Goal: Information Seeking & Learning: Learn about a topic

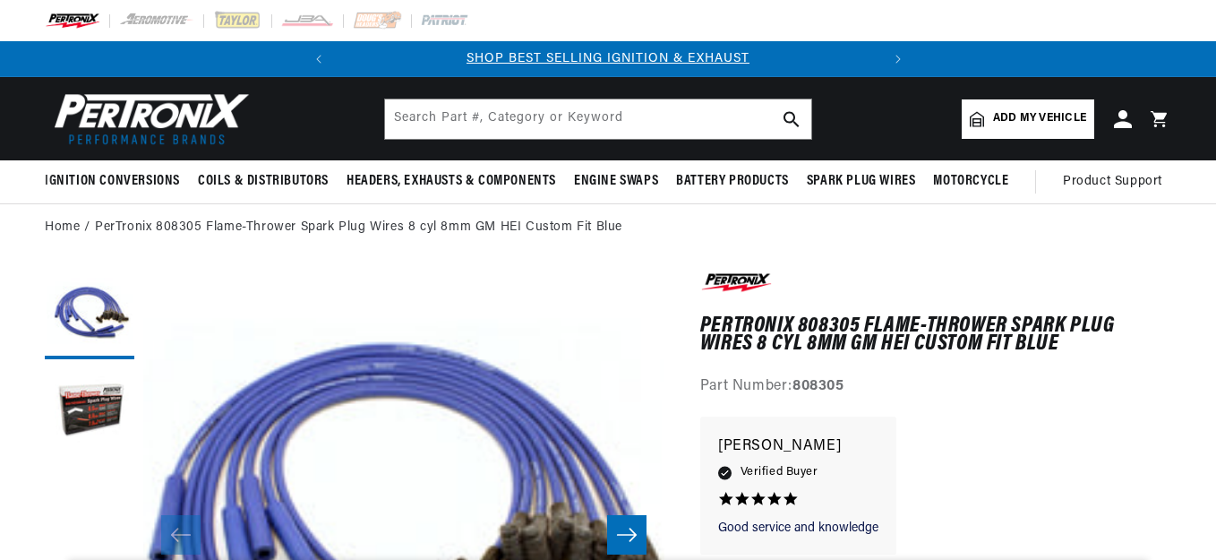
drag, startPoint x: 0, startPoint y: 0, endPoint x: 1214, endPoint y: 550, distance: 1333.0
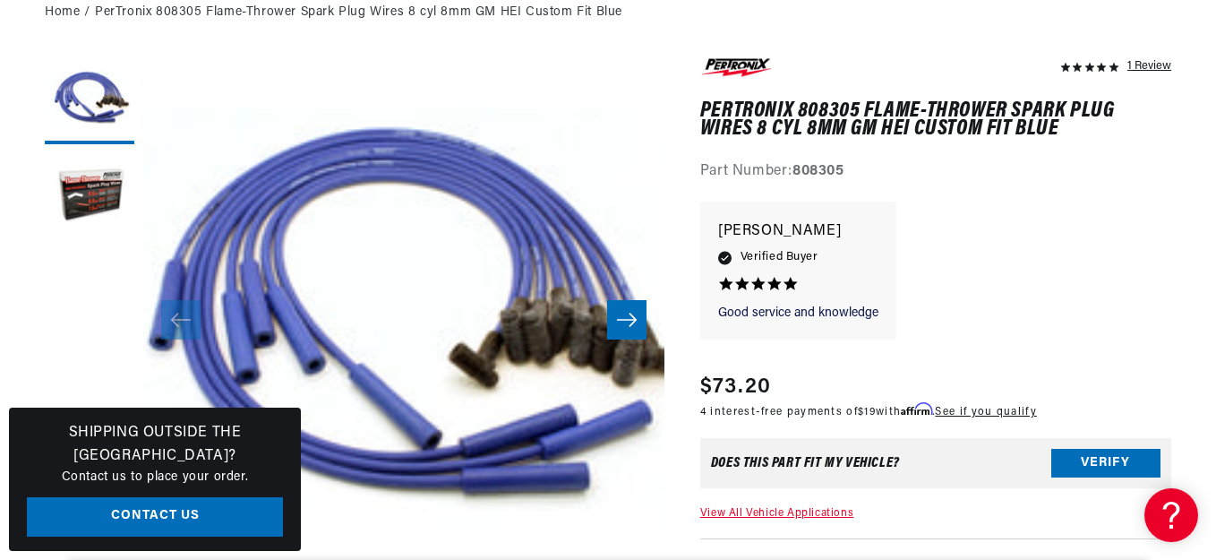
scroll to position [0, 543]
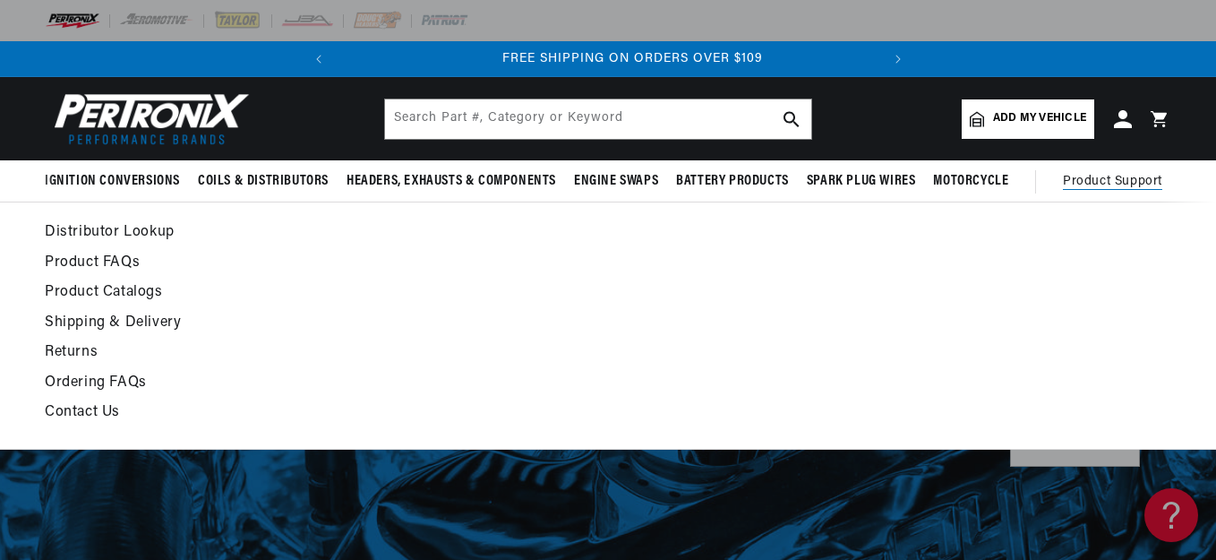
scroll to position [0, 543]
click at [1097, 172] on span "Product Support" at bounding box center [1112, 182] width 99 height 20
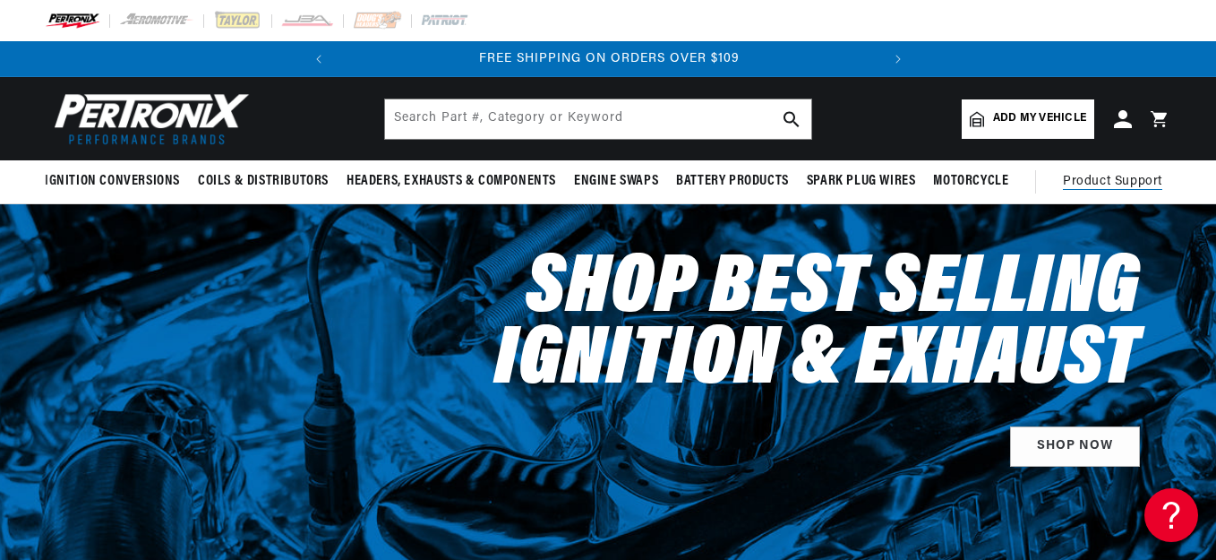
click at [1095, 175] on span "Product Support" at bounding box center [1112, 182] width 99 height 20
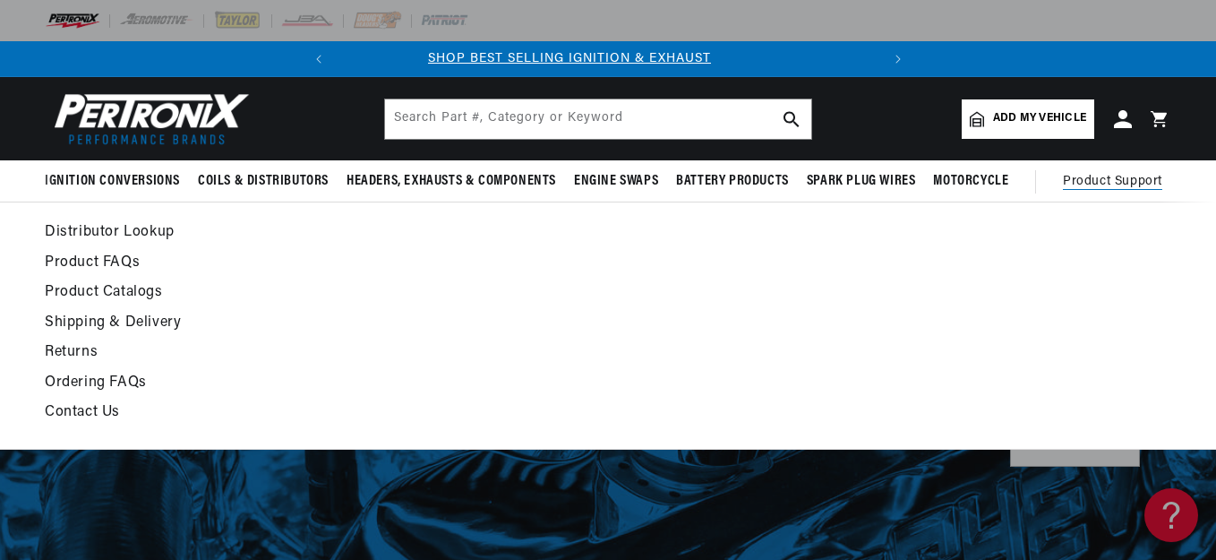
scroll to position [0, 0]
click at [87, 410] on link "Contact Us" at bounding box center [455, 412] width 820 height 25
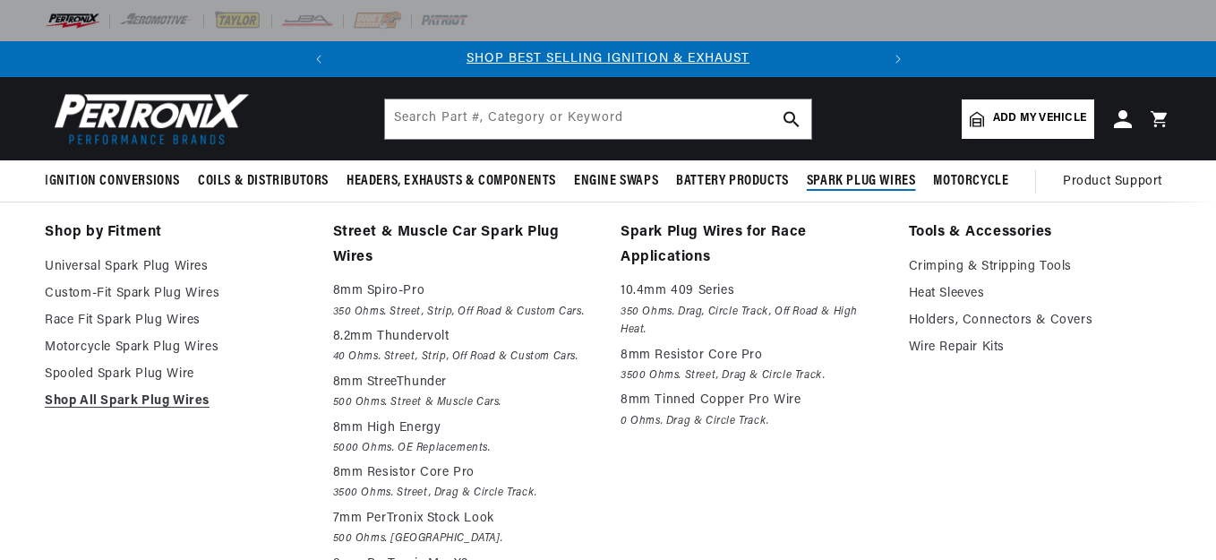
click at [862, 176] on span "Spark Plug Wires" at bounding box center [861, 181] width 109 height 19
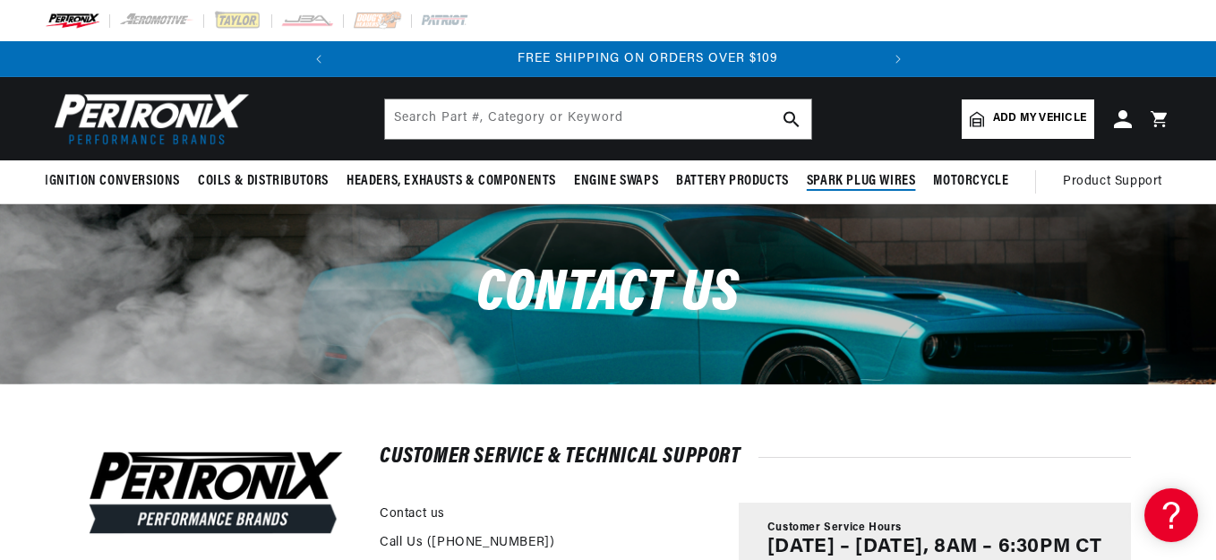
scroll to position [0, 543]
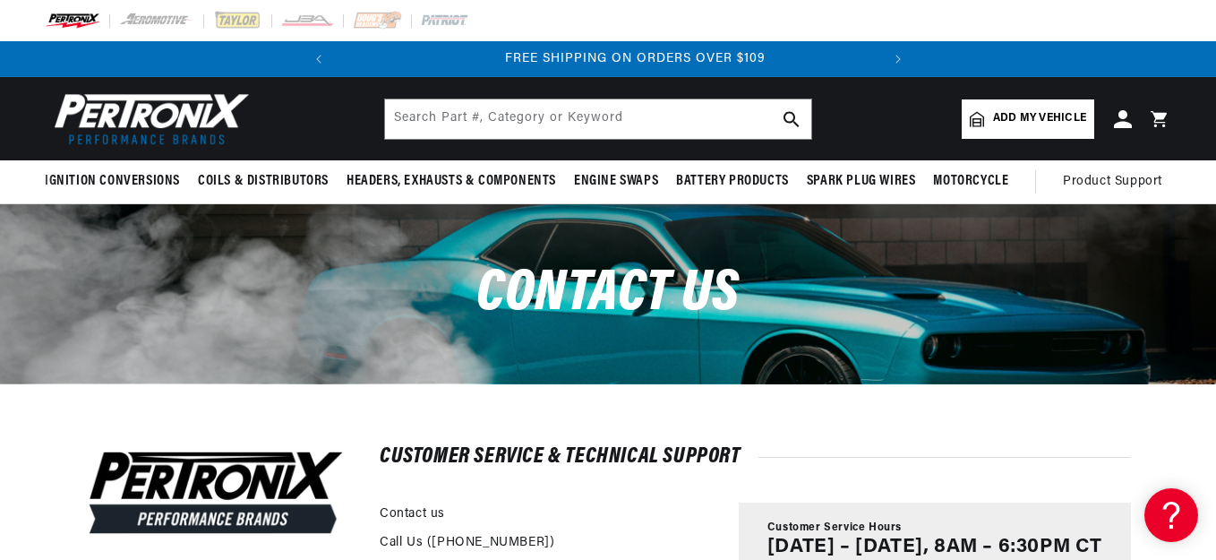
scroll to position [0, 543]
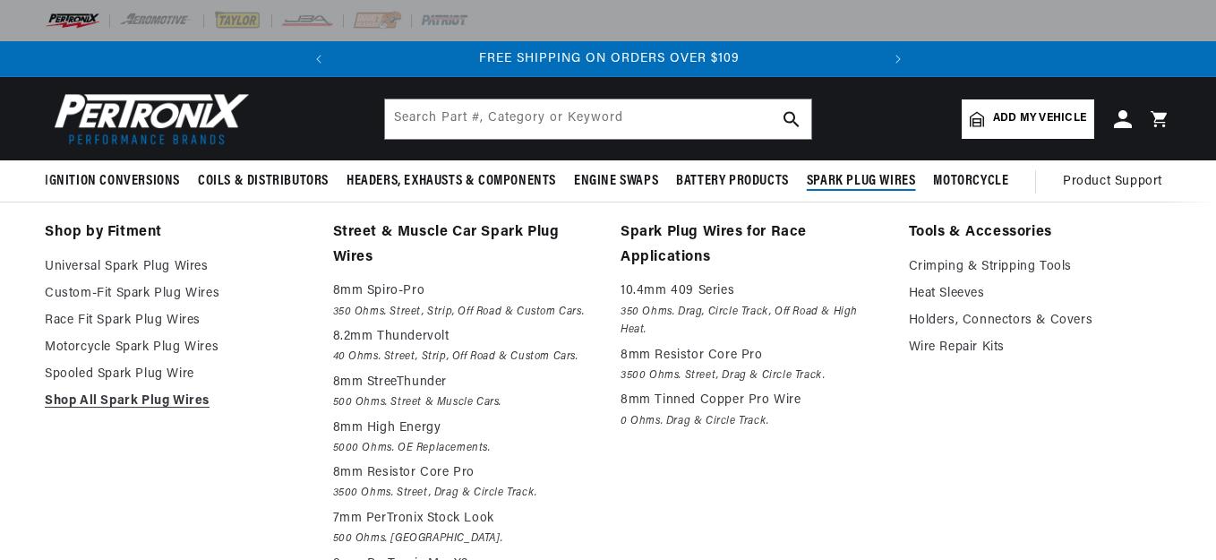
click at [837, 173] on span "Spark Plug Wires" at bounding box center [861, 181] width 109 height 19
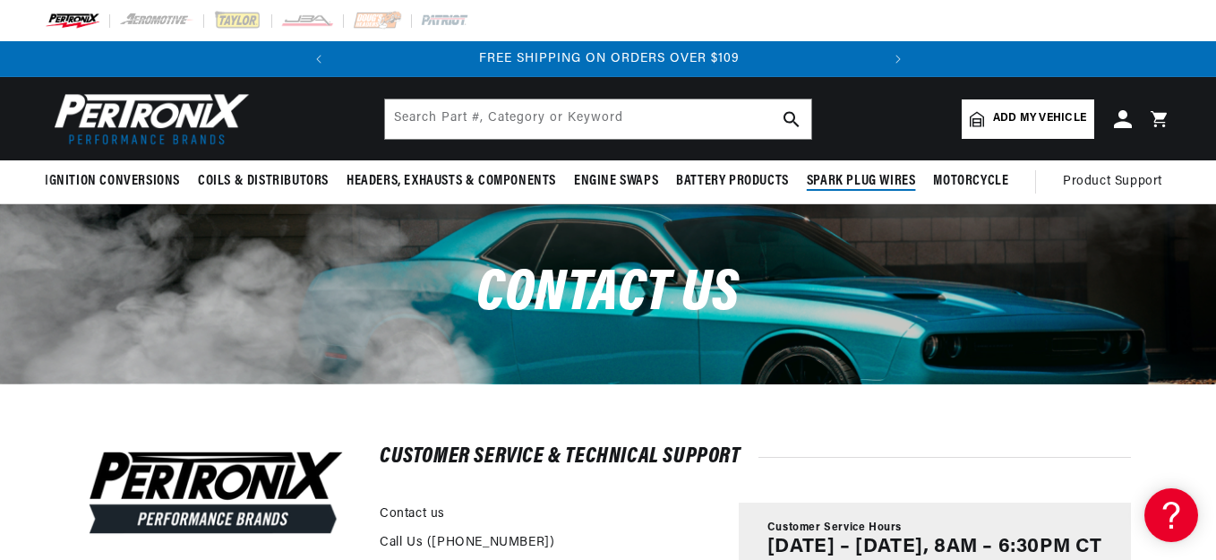
click at [843, 179] on span "Spark Plug Wires" at bounding box center [861, 181] width 109 height 19
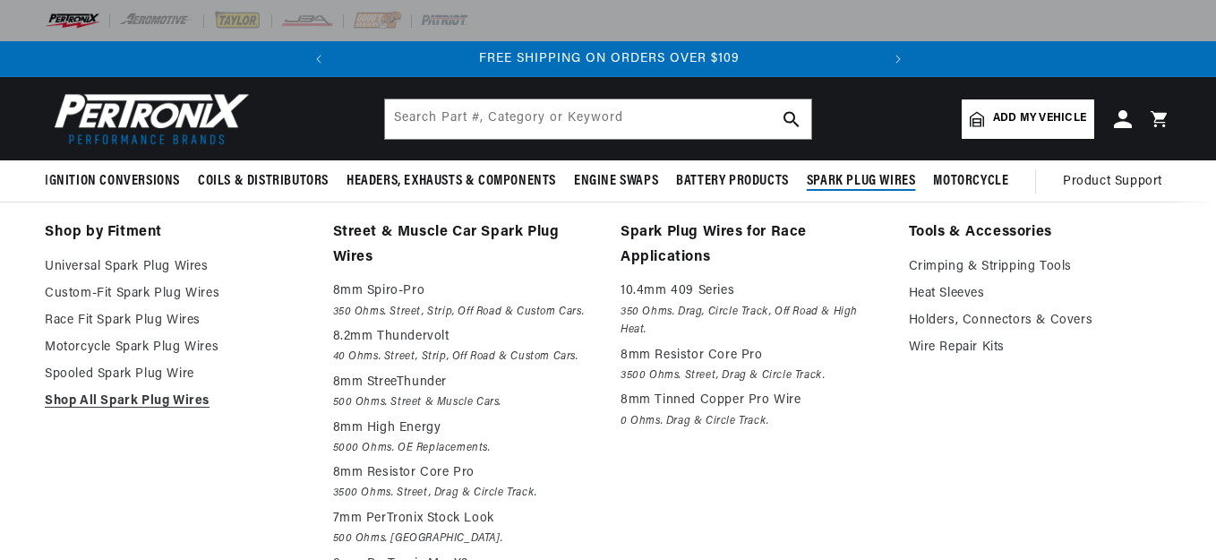
click at [843, 179] on span "Spark Plug Wires" at bounding box center [861, 181] width 109 height 19
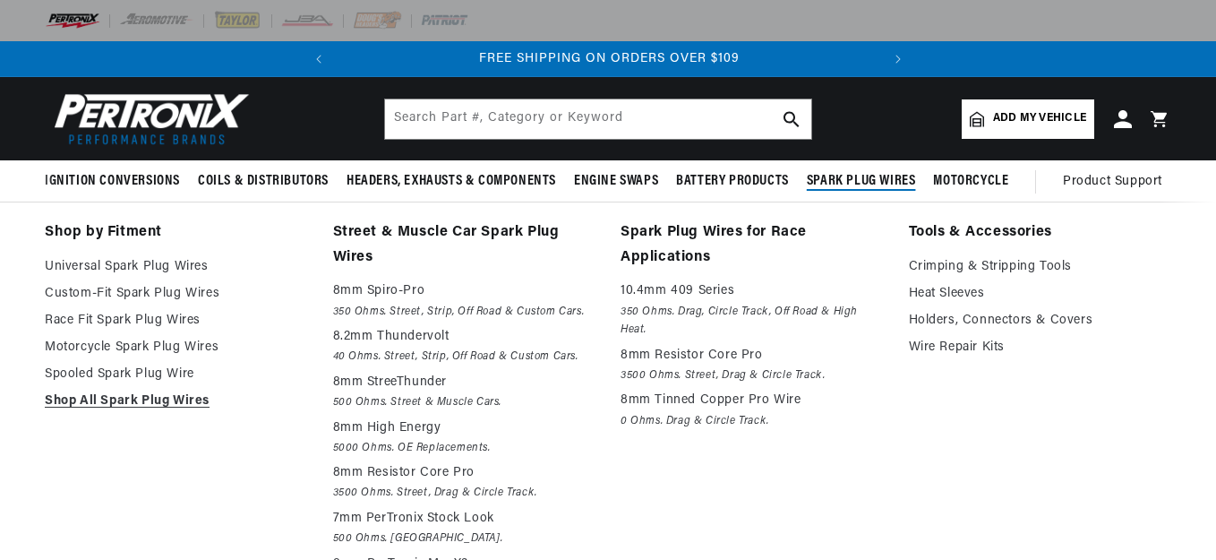
click at [849, 176] on span "Spark Plug Wires" at bounding box center [861, 181] width 109 height 19
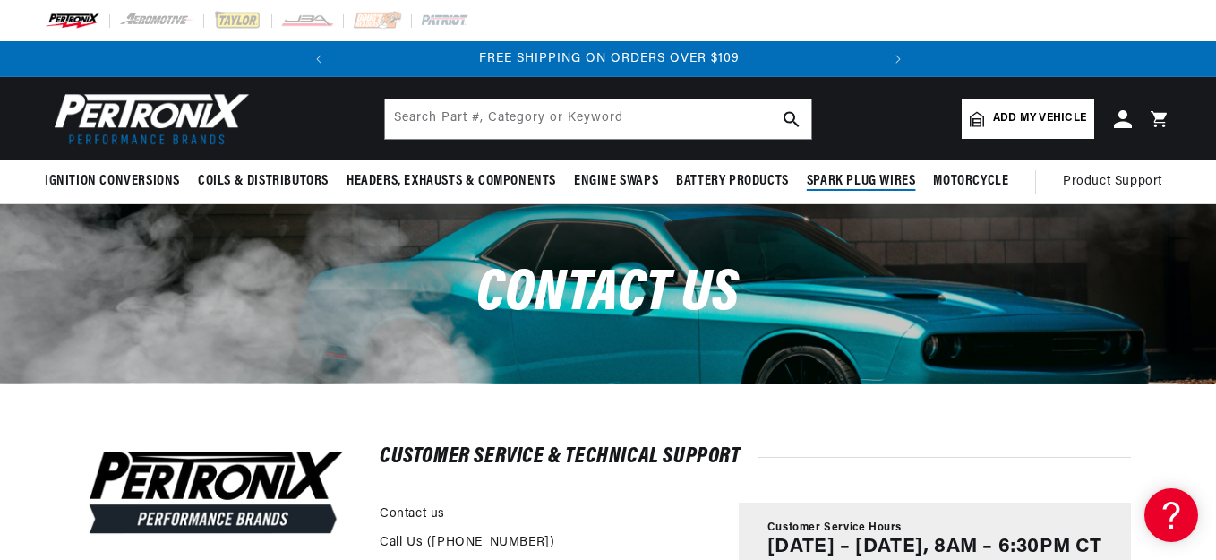
click at [849, 176] on span "Spark Plug Wires" at bounding box center [861, 181] width 109 height 19
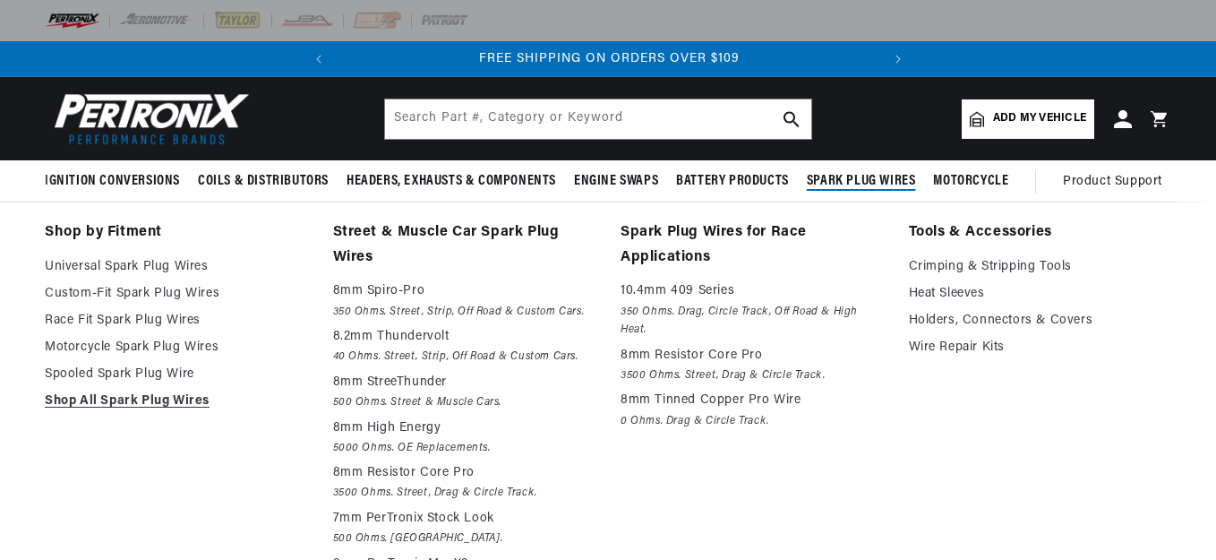
click at [849, 176] on span "Spark Plug Wires" at bounding box center [861, 181] width 109 height 19
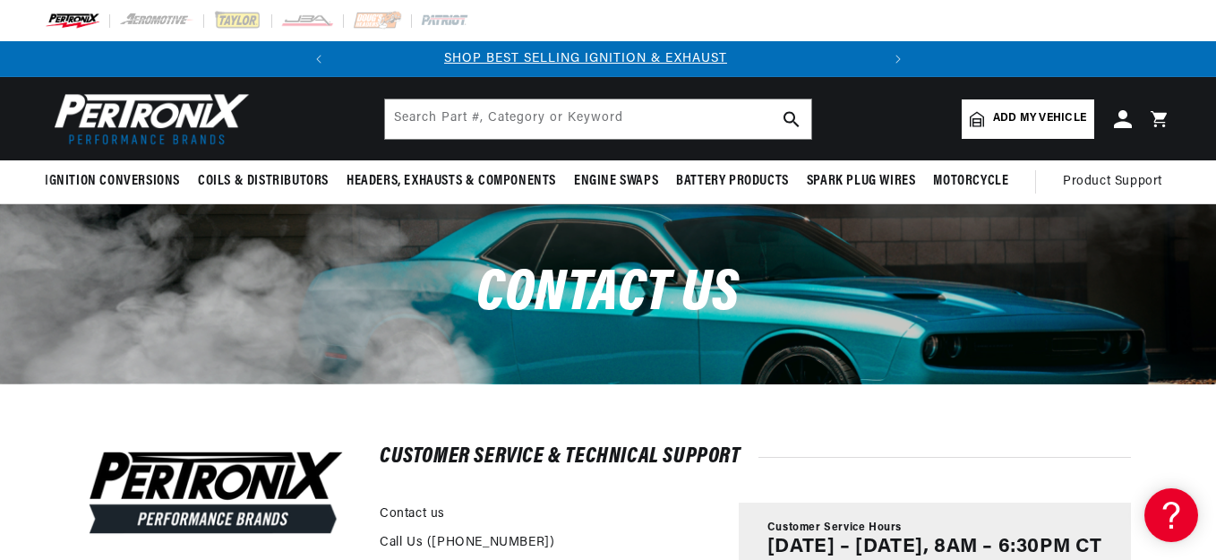
scroll to position [0, 0]
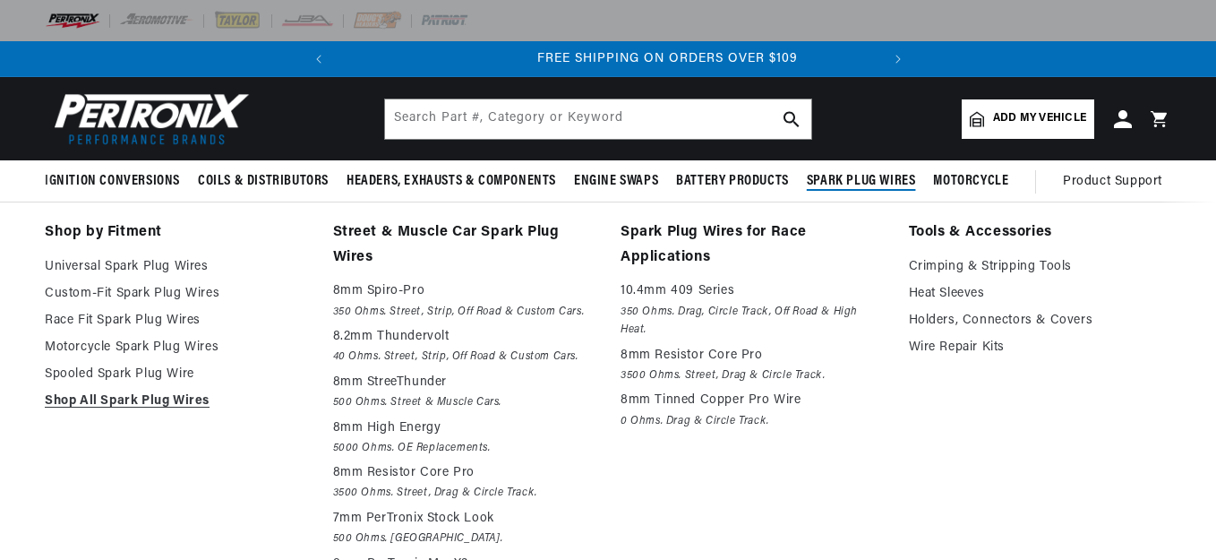
scroll to position [0, 543]
click at [852, 176] on span "Spark Plug Wires" at bounding box center [861, 181] width 109 height 19
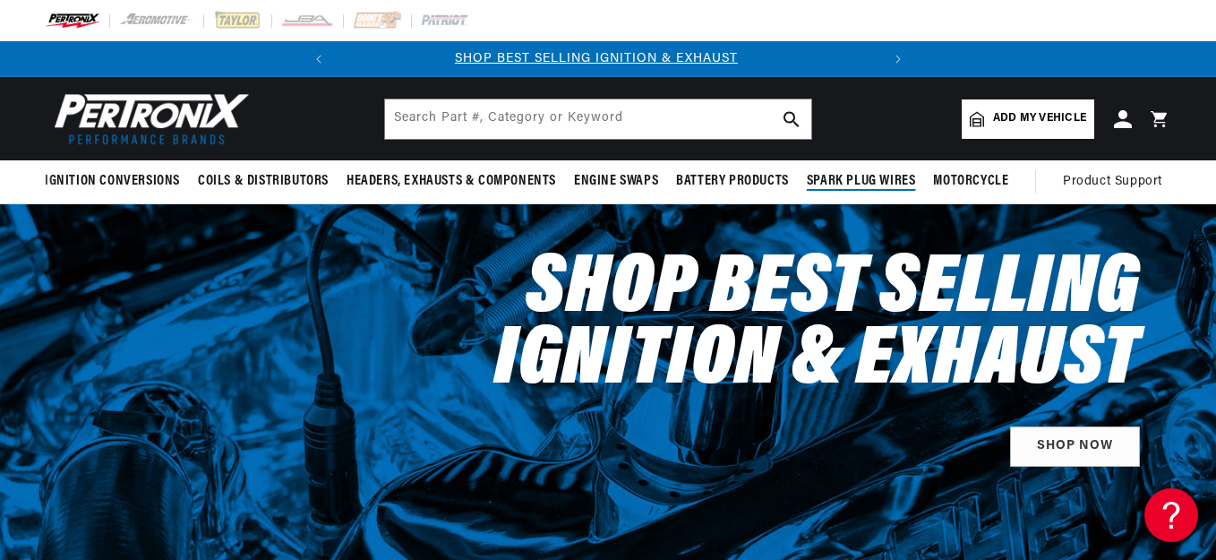
scroll to position [0, 0]
click at [849, 178] on span "Spark Plug Wires" at bounding box center [861, 181] width 109 height 19
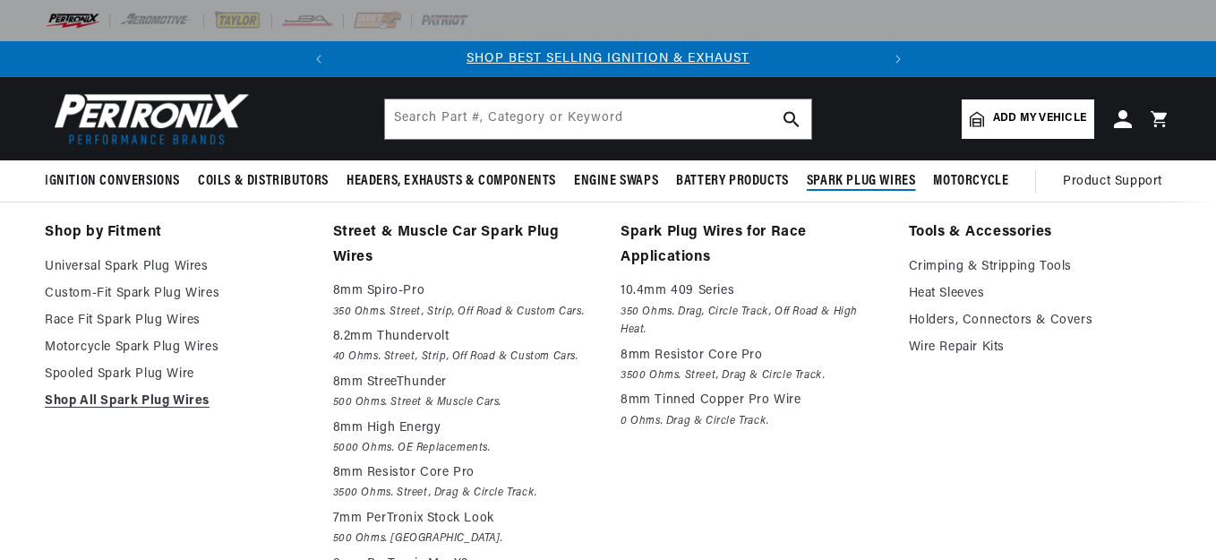
click at [848, 178] on span "Spark Plug Wires" at bounding box center [861, 181] width 109 height 19
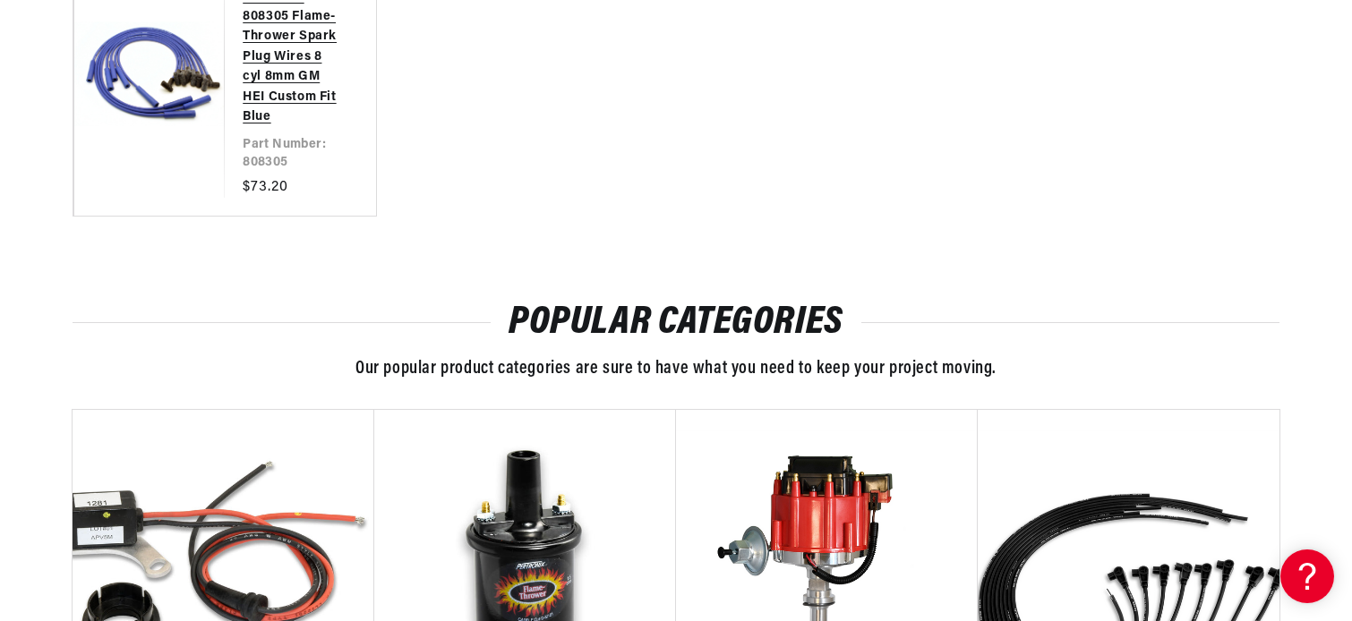
click at [243, 128] on link "PerTronix 808305 Flame-Thrower Spark Plug Wires 8 cyl 8mm GM HEI Custom Fit Blue" at bounding box center [291, 57] width 97 height 141
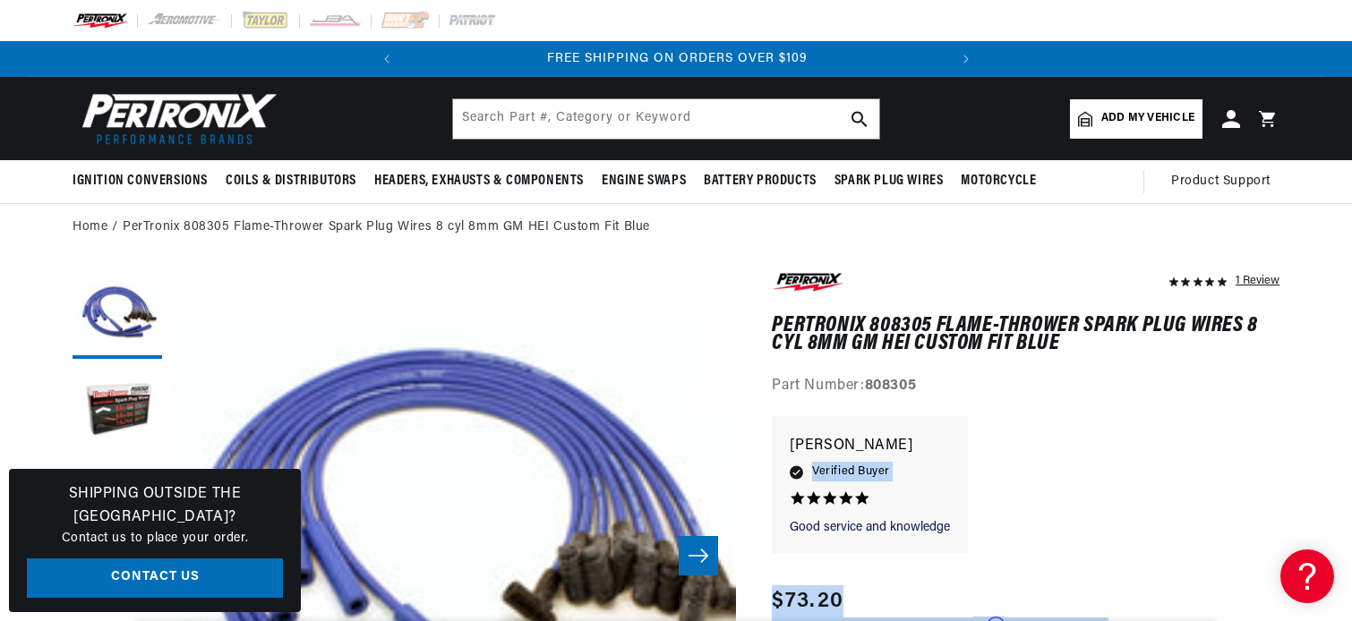
drag, startPoint x: 1222, startPoint y: 573, endPoint x: 1212, endPoint y: 493, distance: 80.4
click at [1215, 485] on div "Good service and knowledge Good service and knowledge George D. 5.0 star rating…" at bounding box center [1026, 494] width 508 height 156
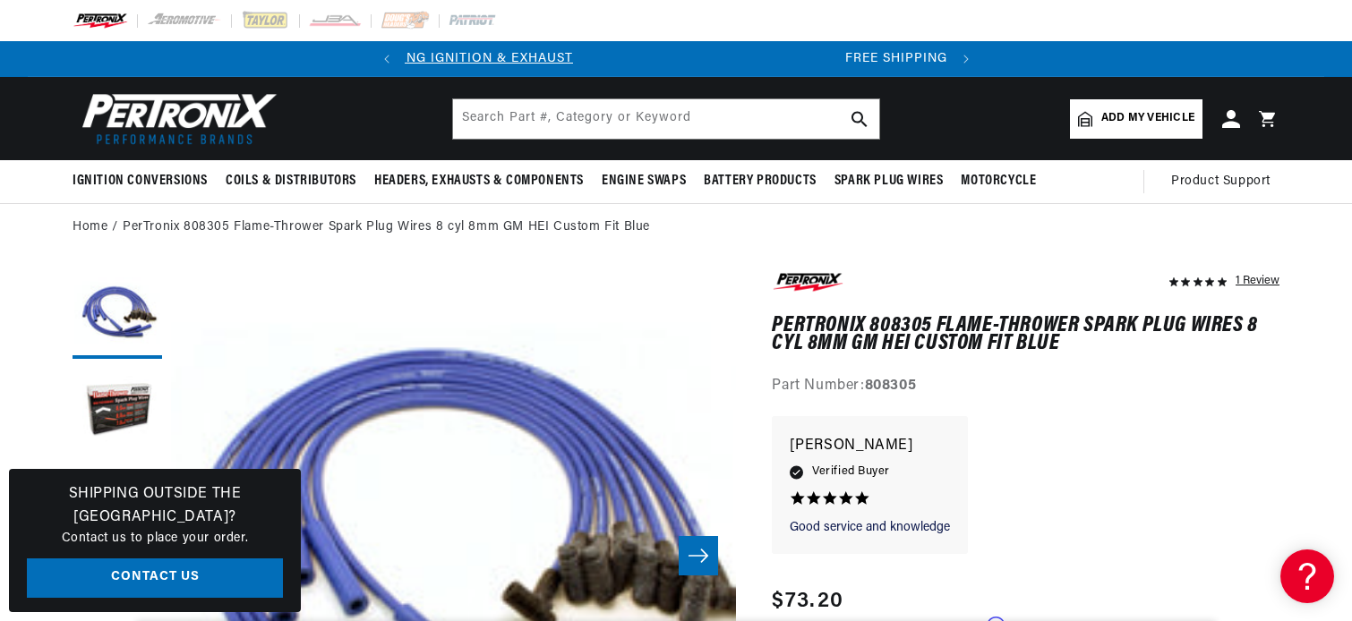
scroll to position [0, 543]
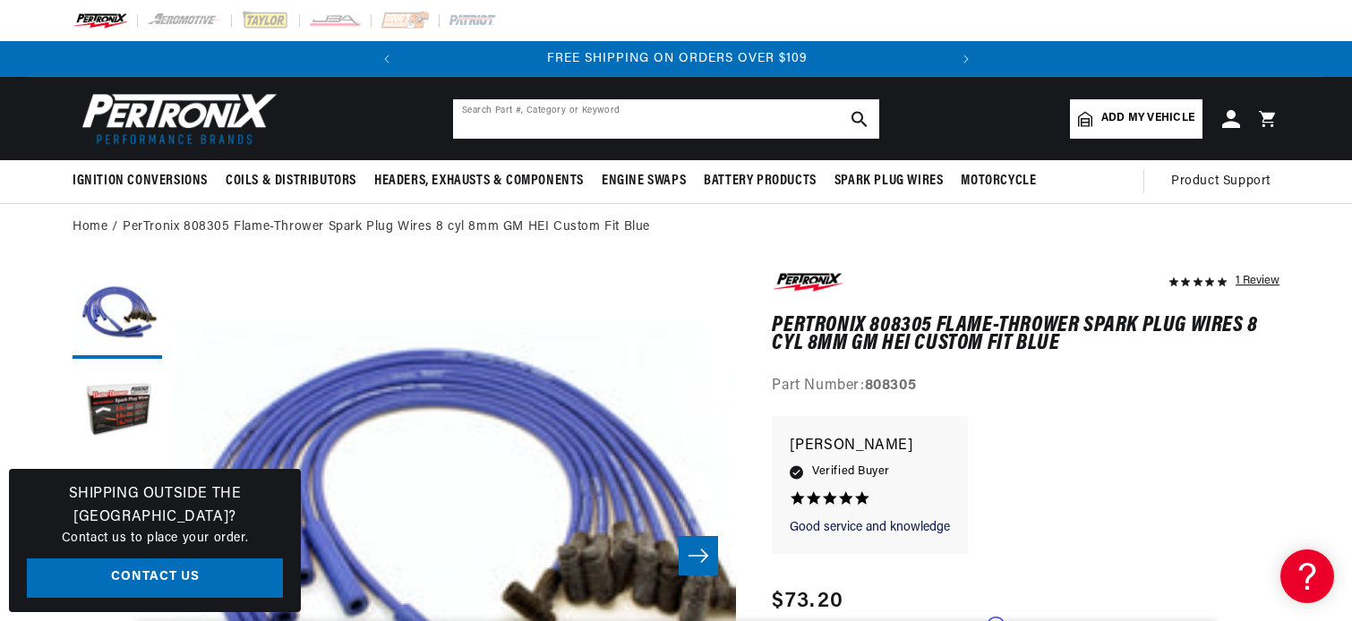
click at [758, 118] on input "text" at bounding box center [666, 118] width 426 height 39
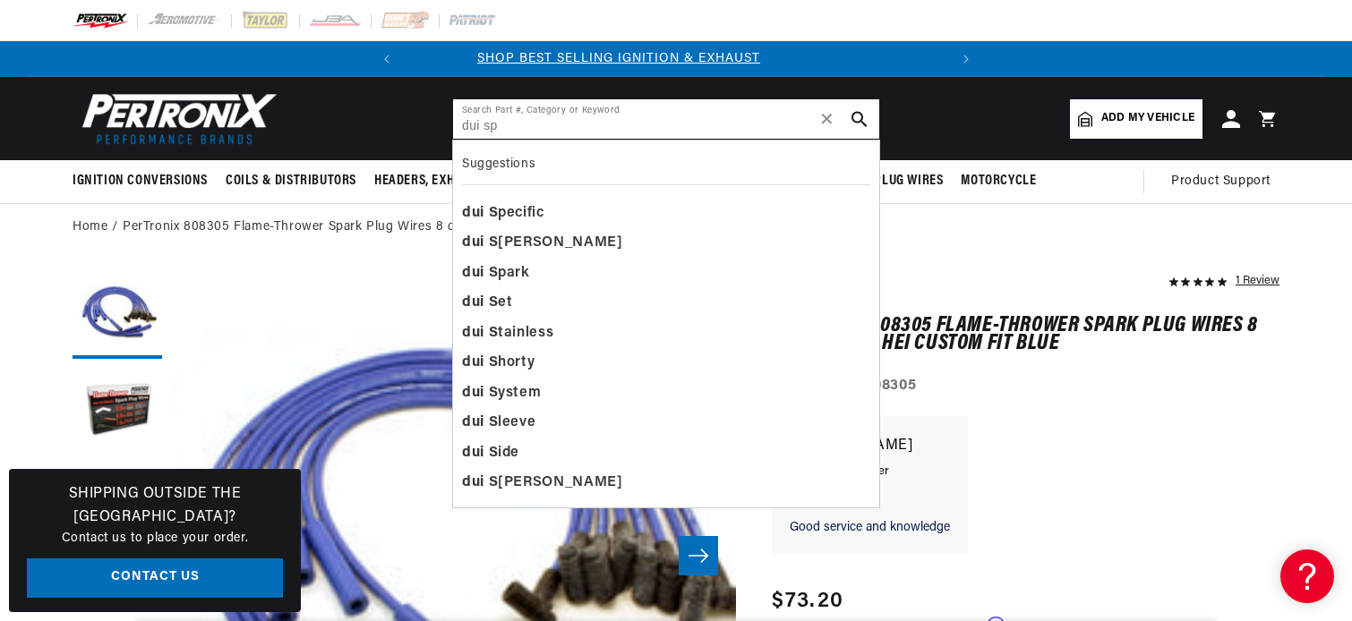
scroll to position [0, 0]
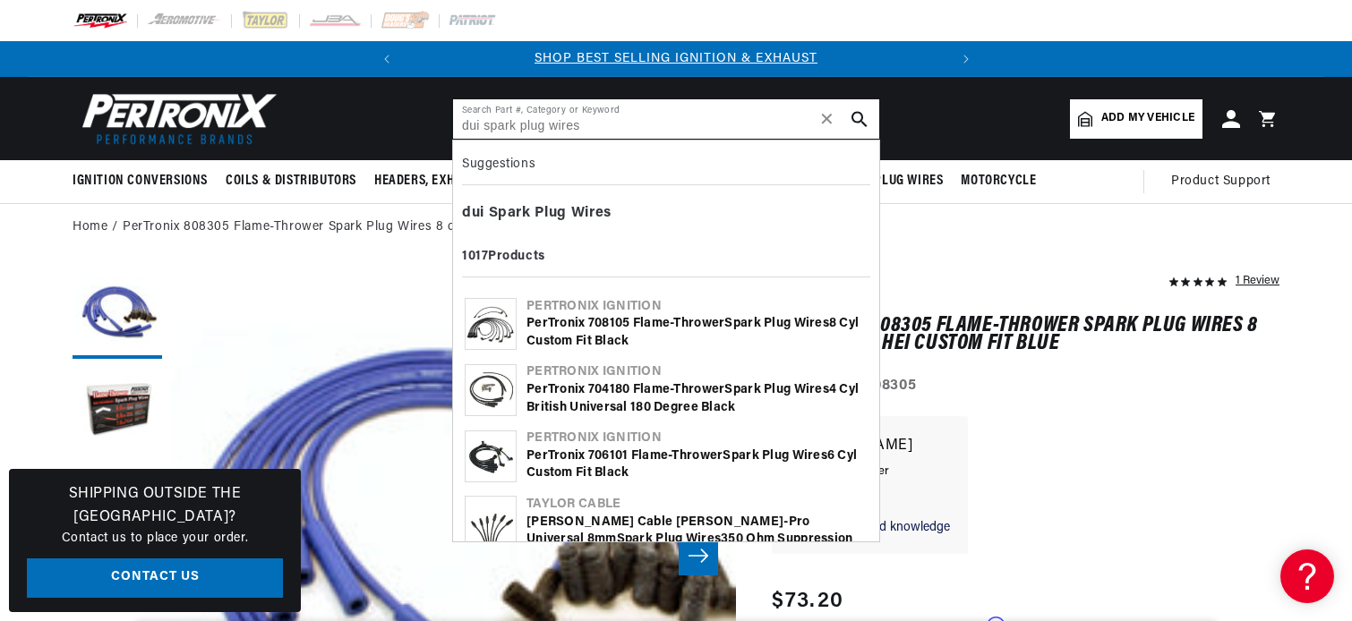
type input "dui spark plug wires"
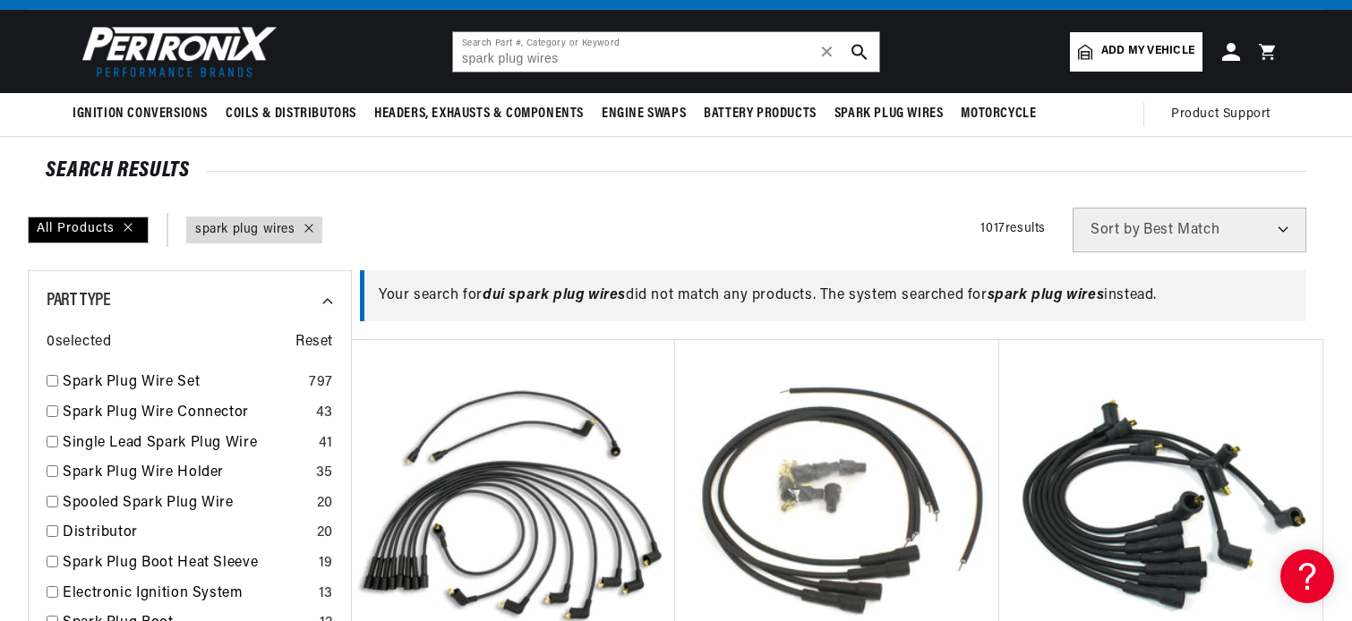
scroll to position [85, 0]
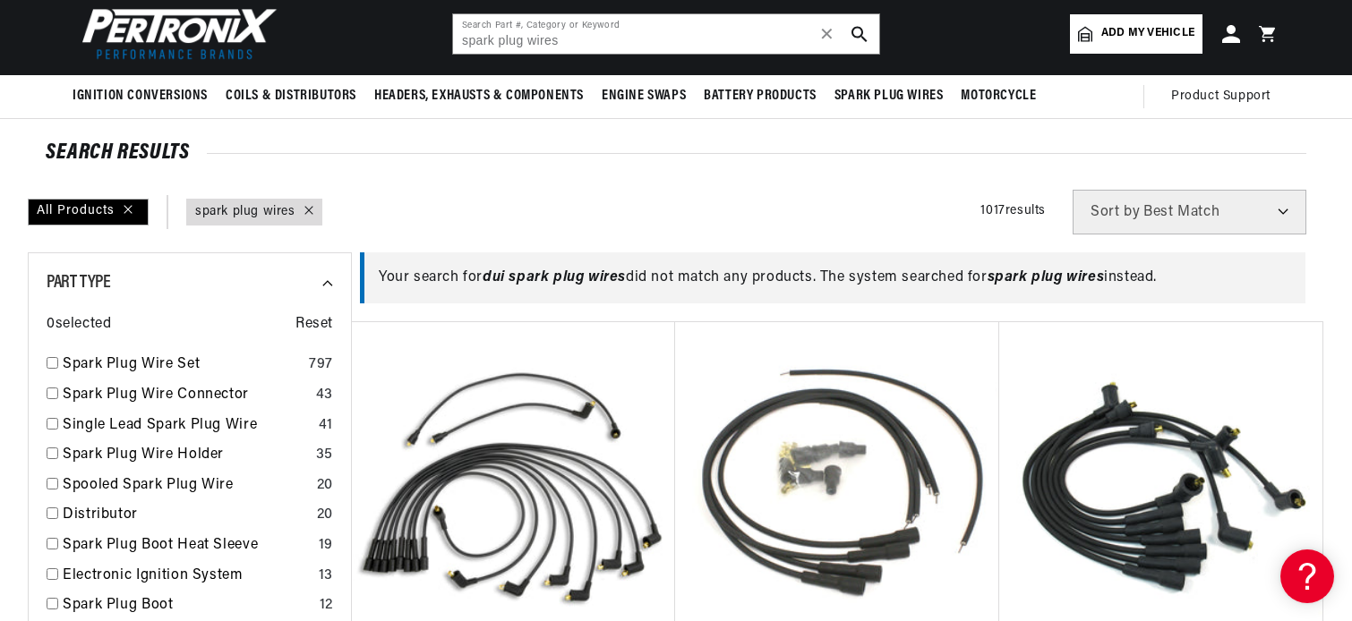
scroll to position [0, 0]
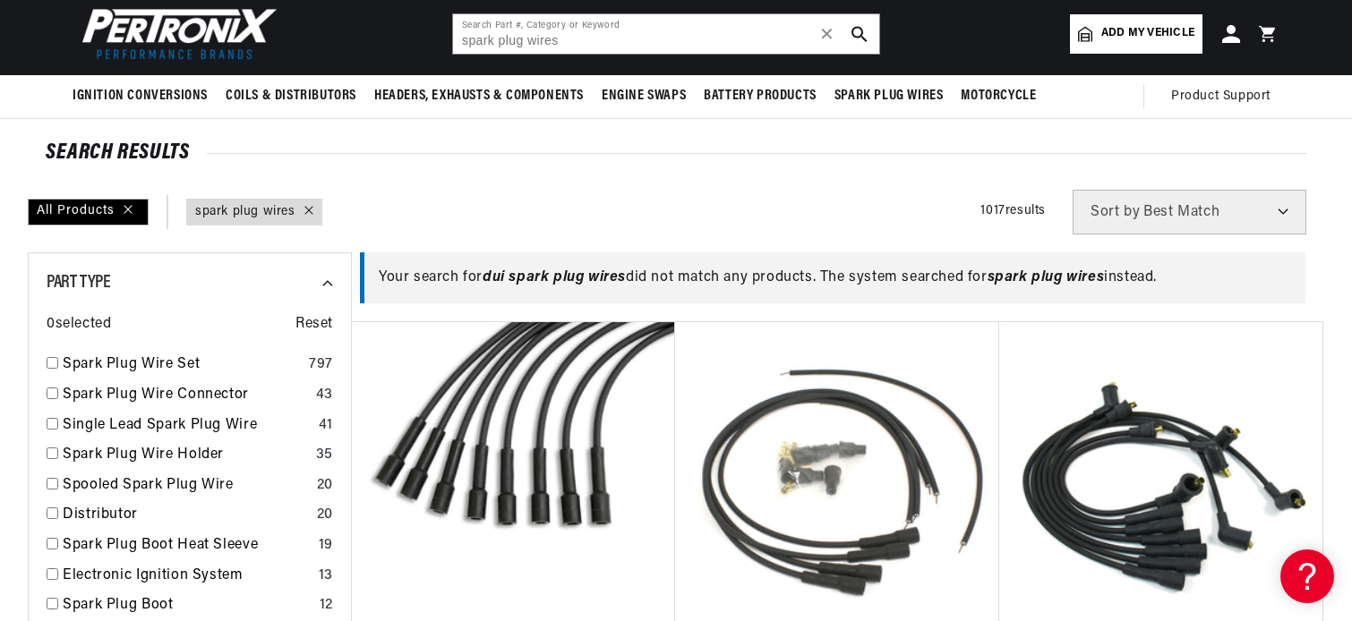
scroll to position [0, 543]
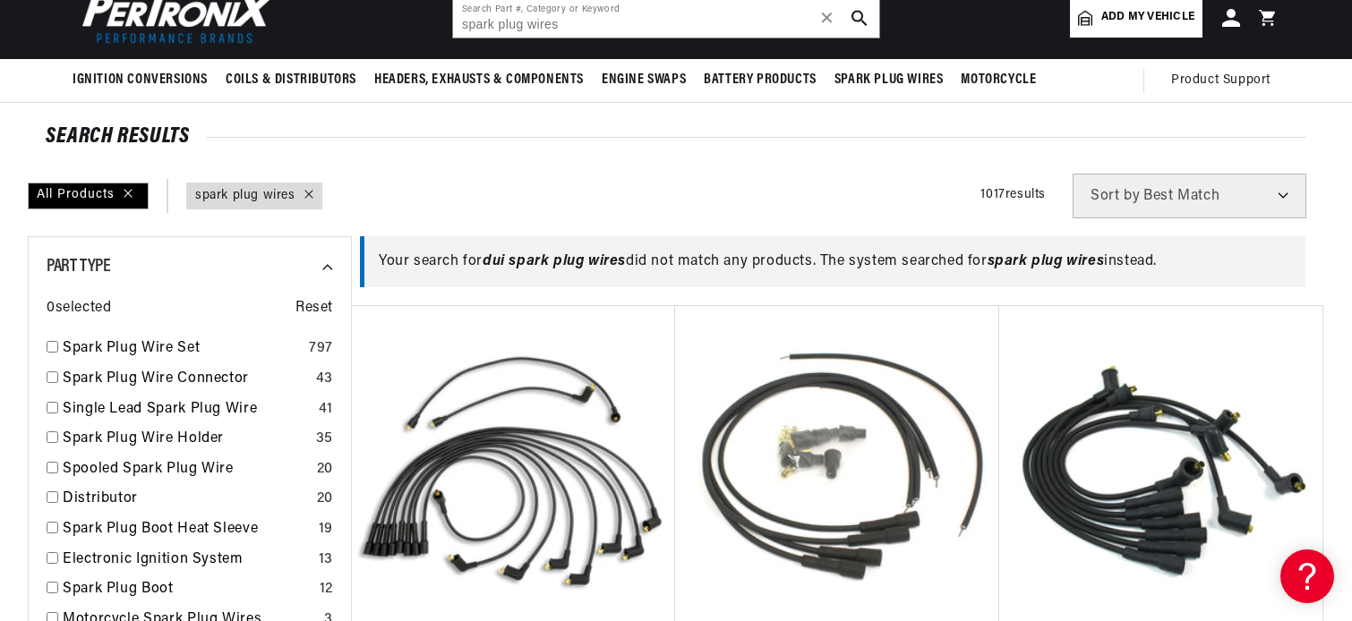
scroll to position [0, 0]
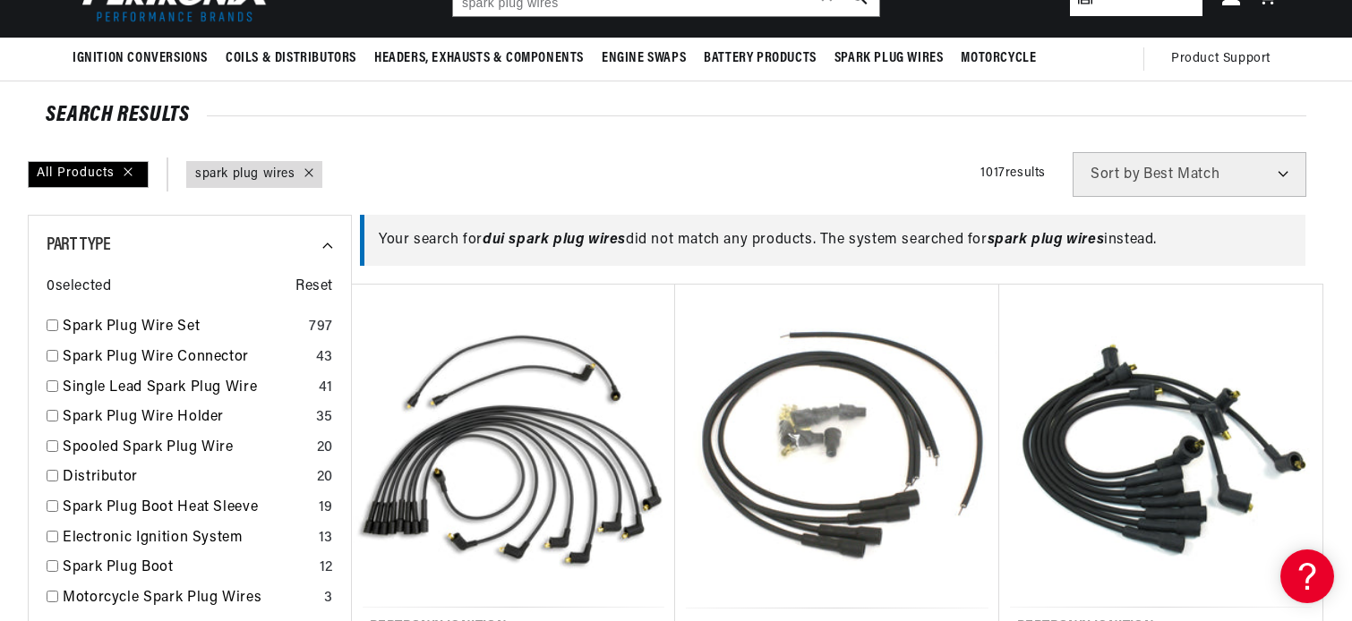
scroll to position [137, 0]
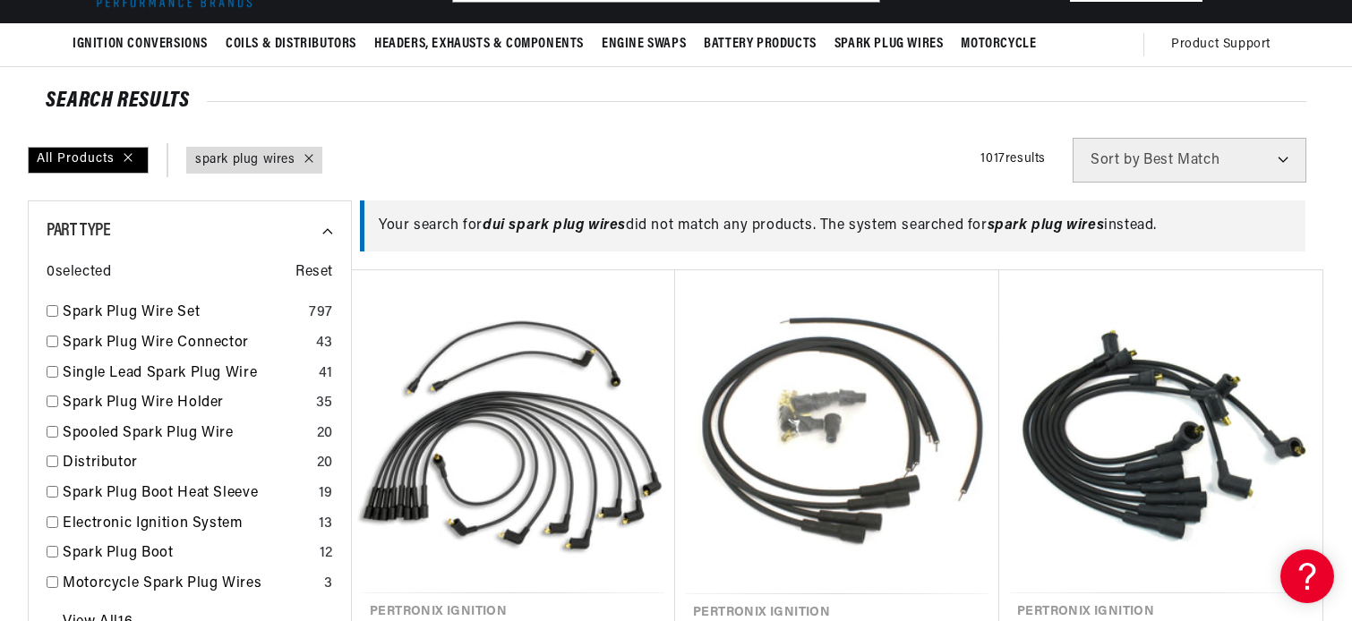
scroll to position [0, 39]
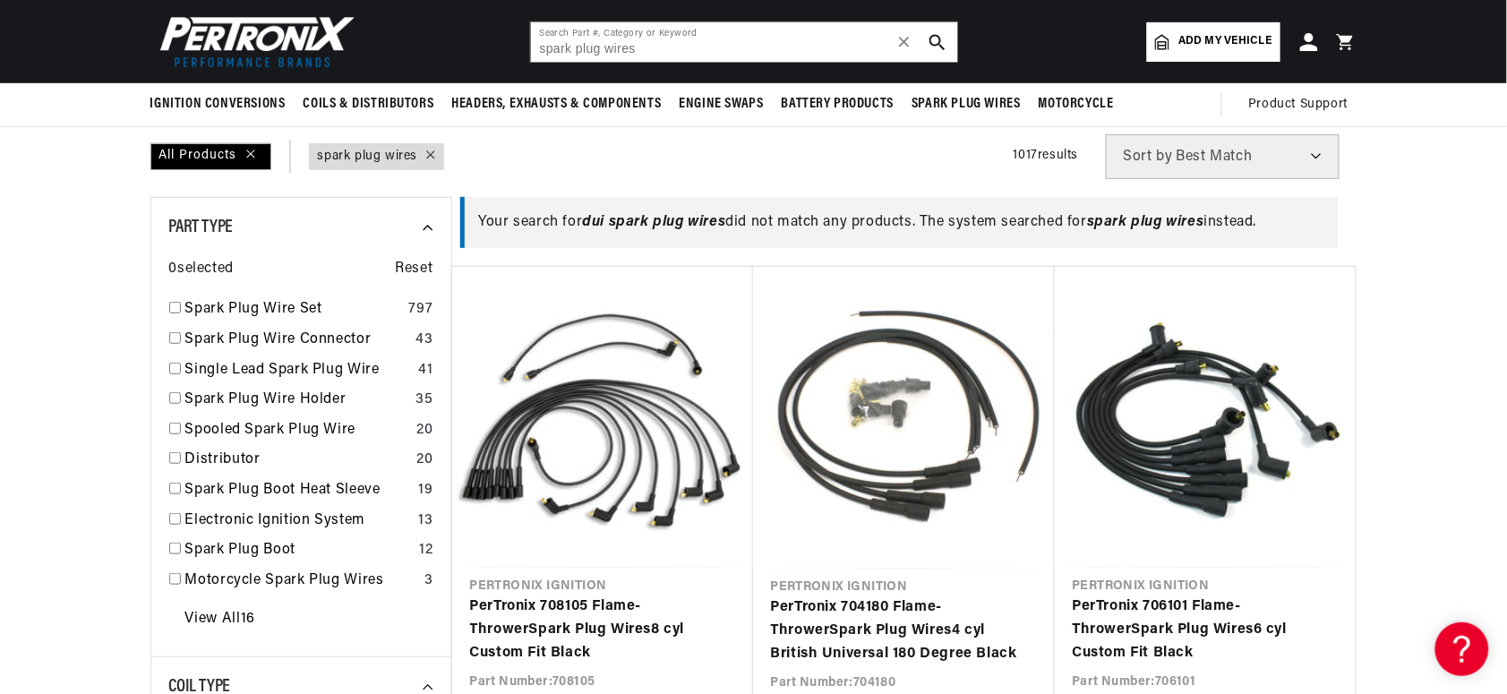
scroll to position [0, 0]
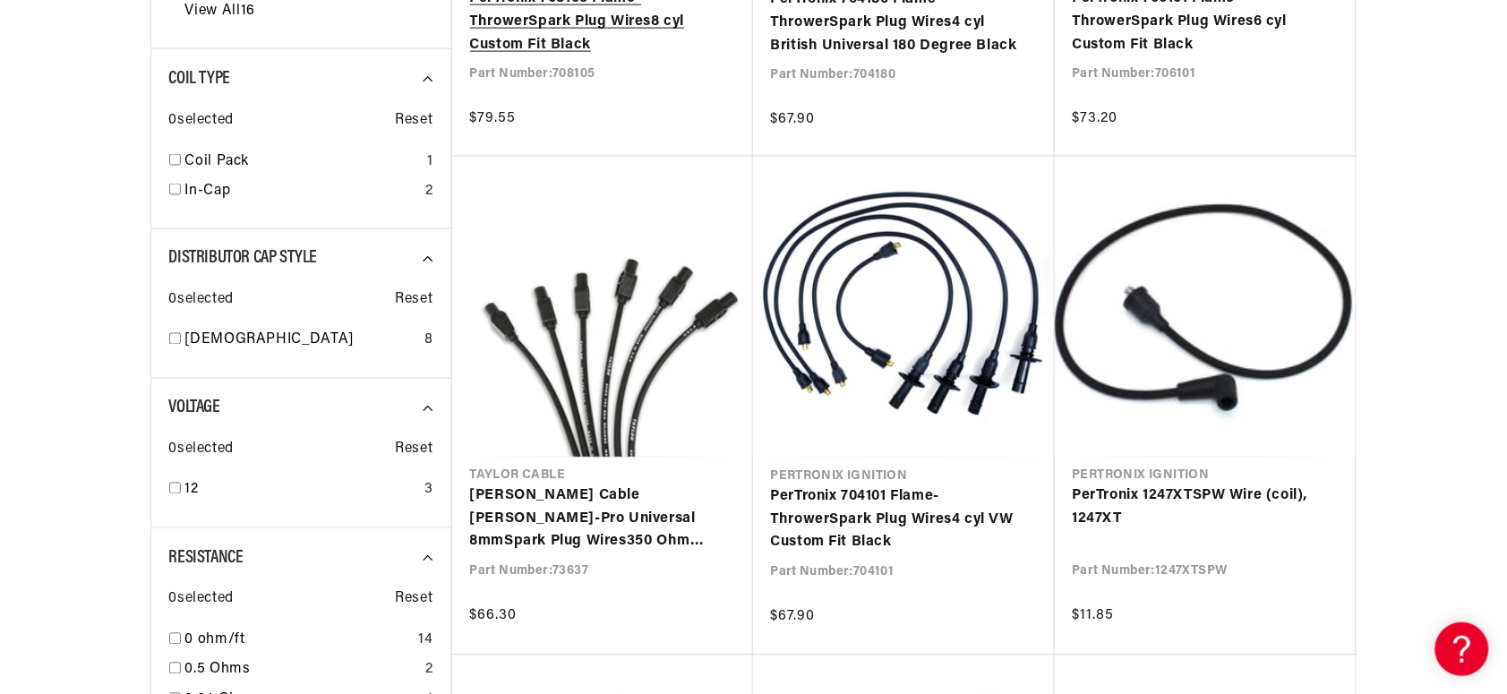
click at [624, 56] on link "PerTronix 708105 Flame-Thrower Spark Plug Wires 8 cyl Custom Fit Black" at bounding box center [602, 21] width 265 height 69
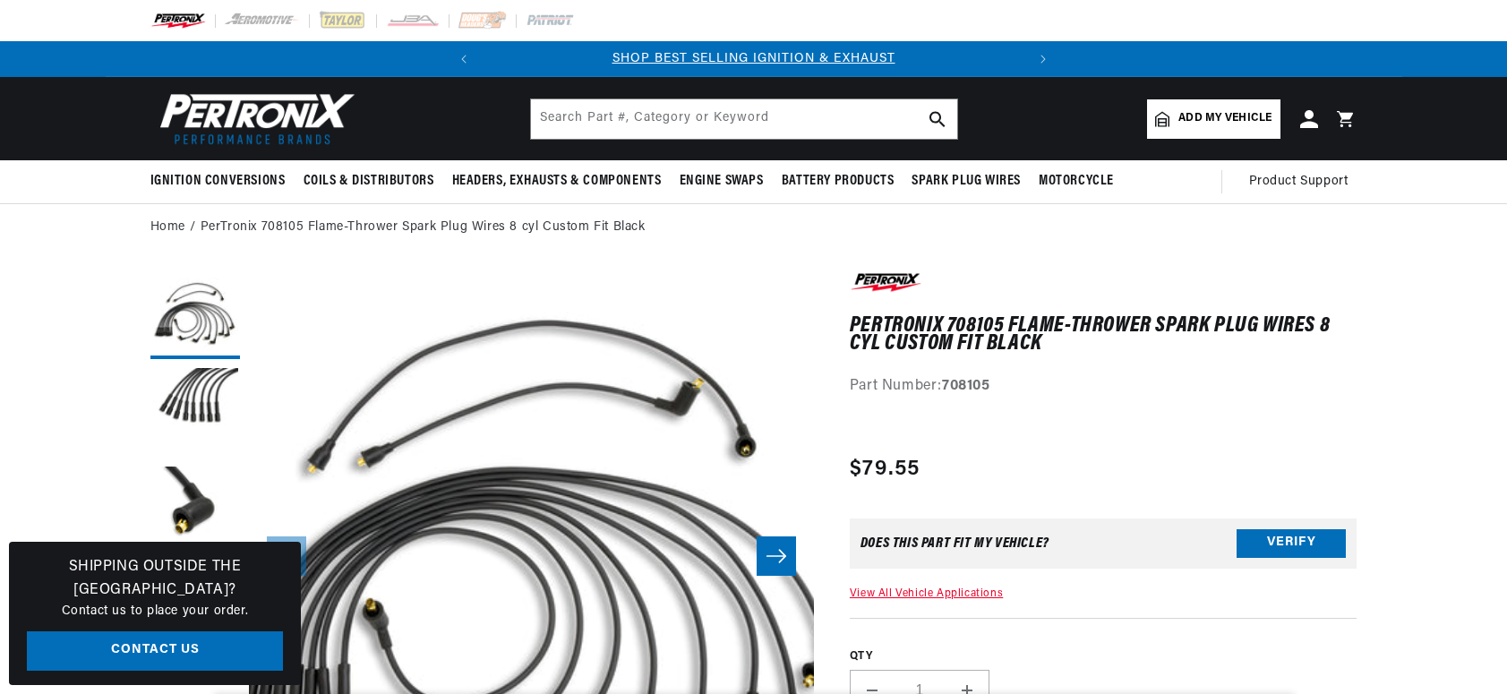
click at [1506, 656] on html "Skip to content Your cart Your cart is empty Get the right parts the first time…" at bounding box center [753, 347] width 1507 height 694
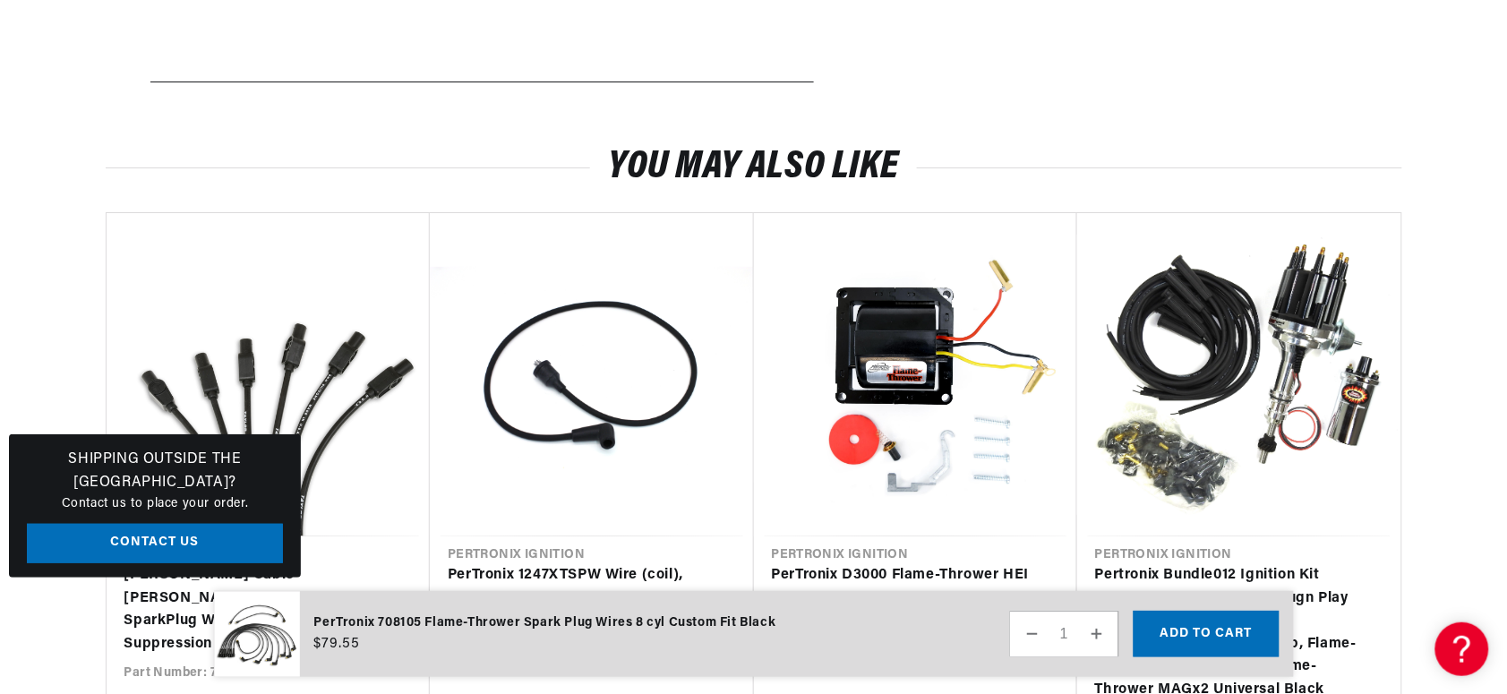
scroll to position [0, 543]
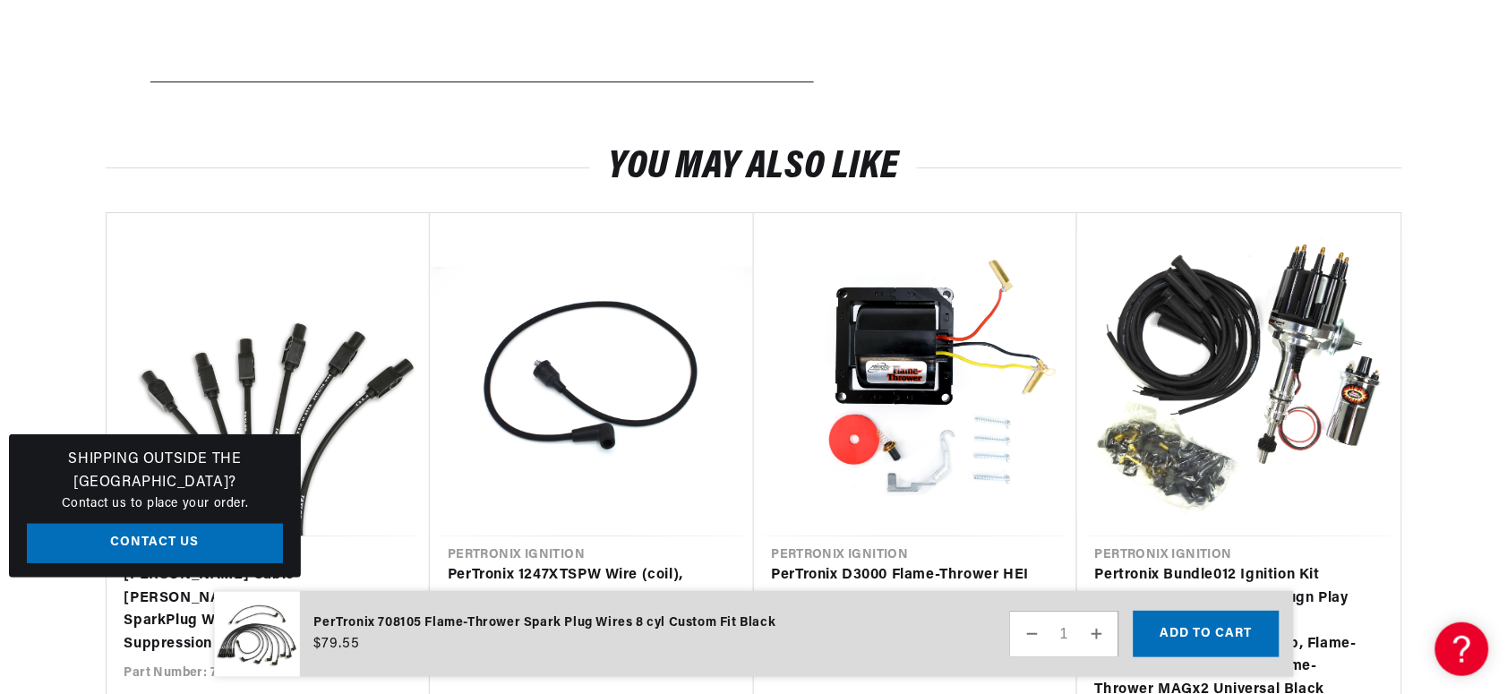
drag, startPoint x: 1503, startPoint y: 28, endPoint x: 1485, endPoint y: 40, distance: 21.9
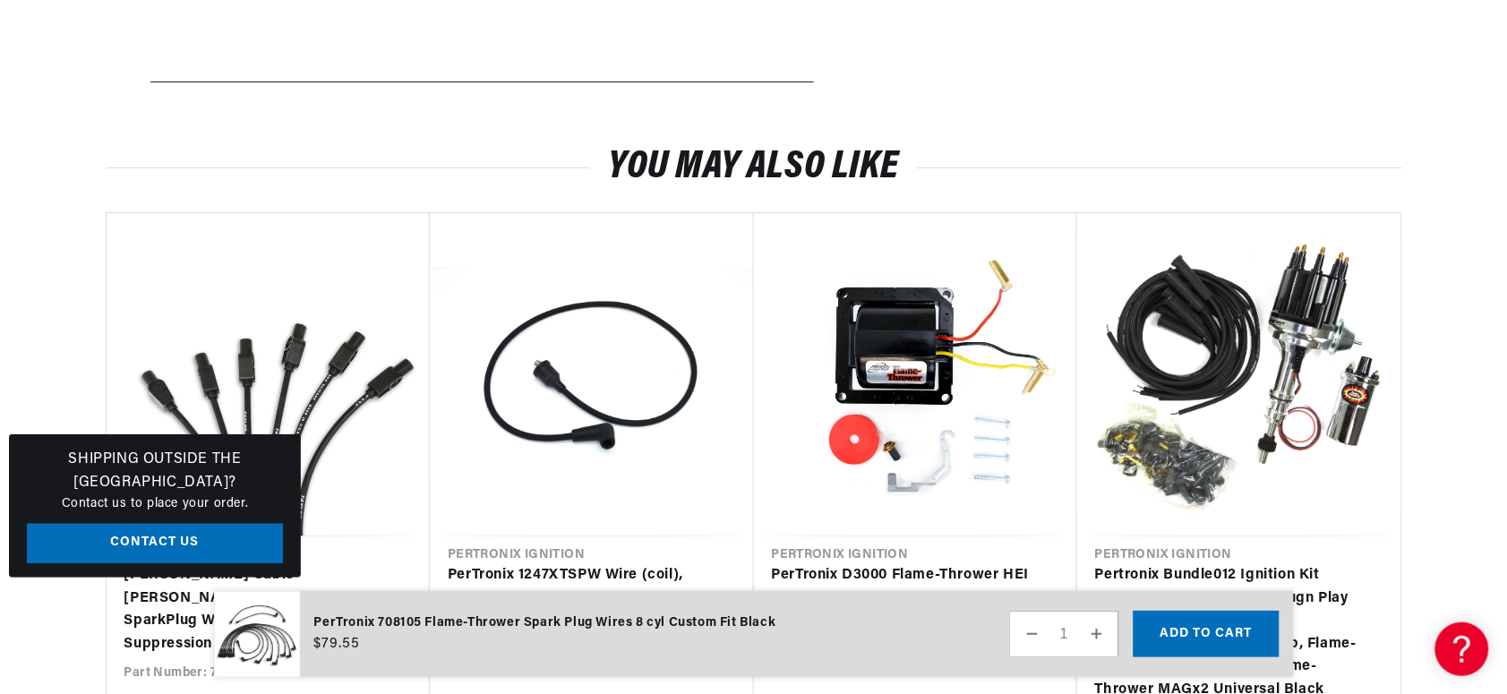
drag, startPoint x: 1506, startPoint y: 19, endPoint x: 1501, endPoint y: 33, distance: 15.3
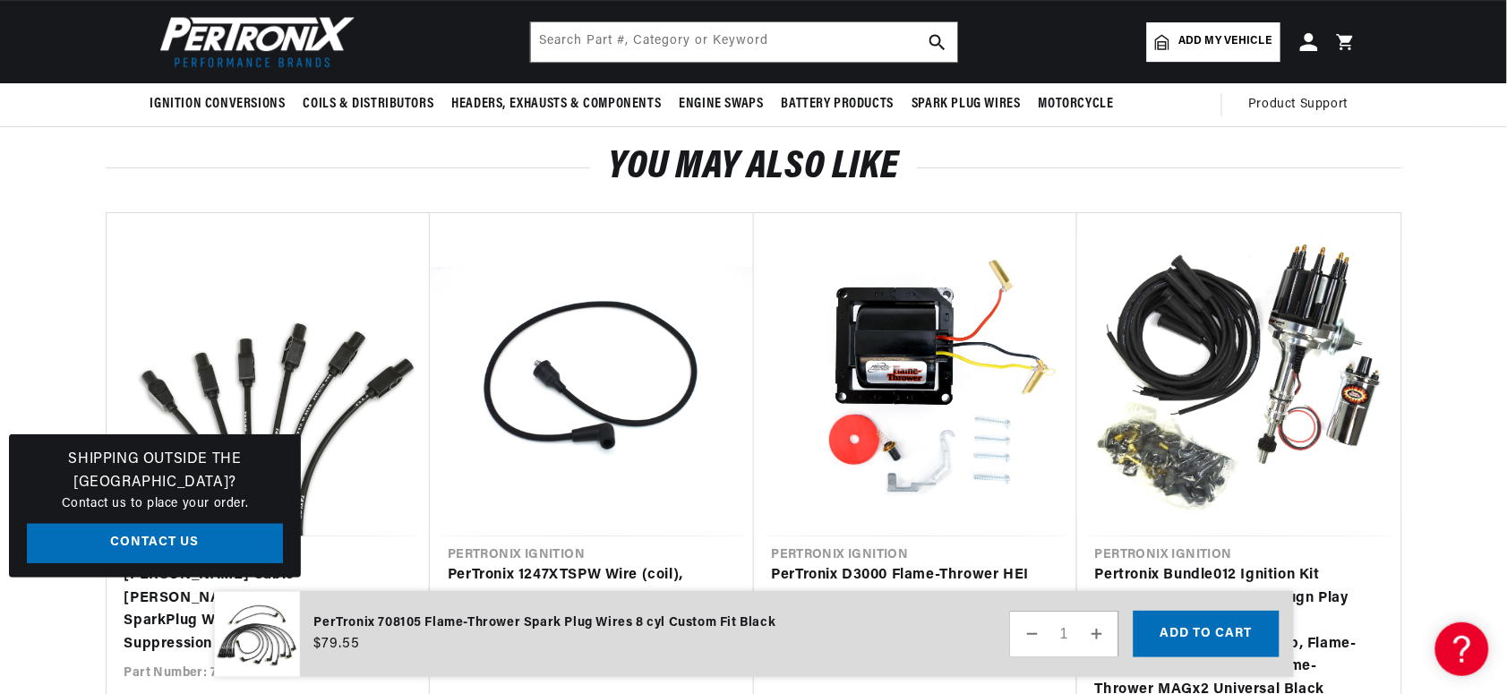
scroll to position [0, 0]
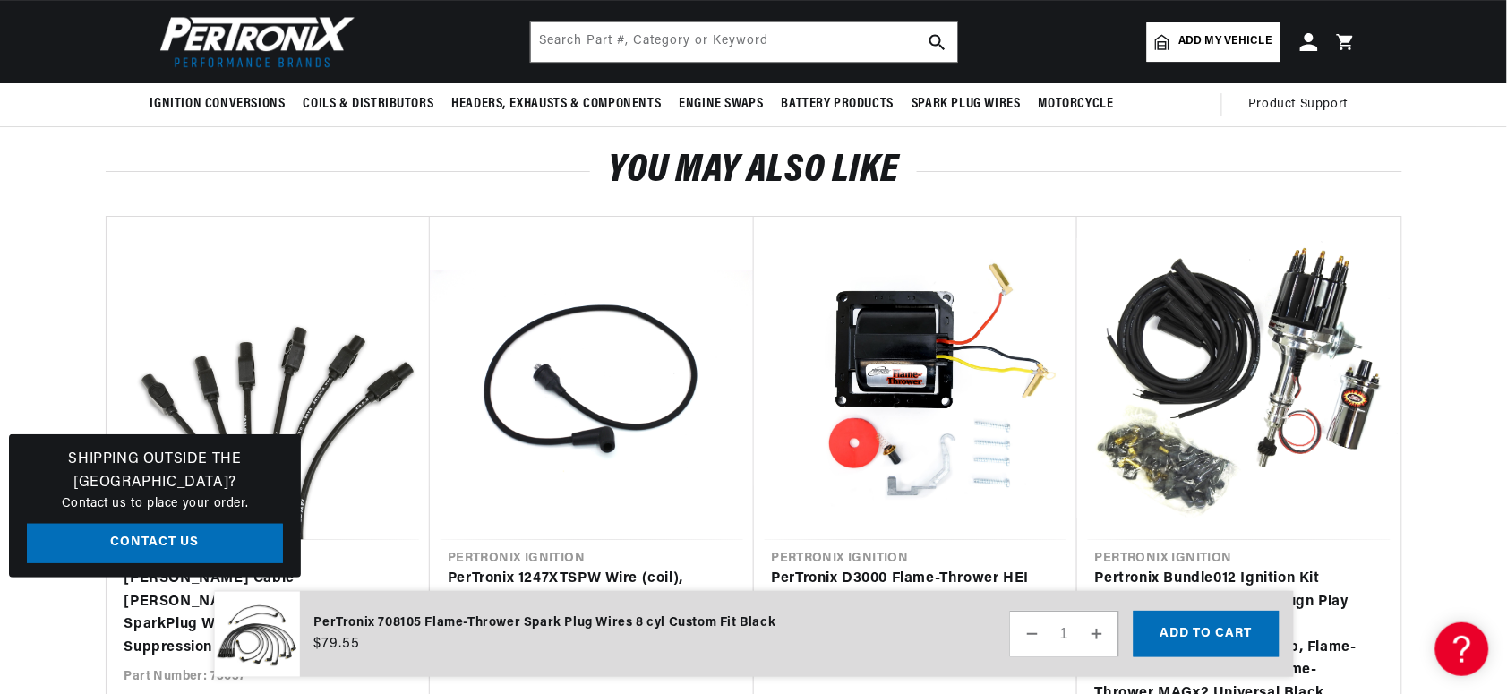
click at [1501, 33] on div "BETTER SEARCH RESULTS Add your vehicle's year, make, and model to find parts be…" at bounding box center [753, 41] width 1507 height 83
click at [1504, 167] on section "You may also like Vendor Taylor Cable Taylor Cable Spiro-Pro Universal 8mm Spar…" at bounding box center [753, 468] width 1507 height 707
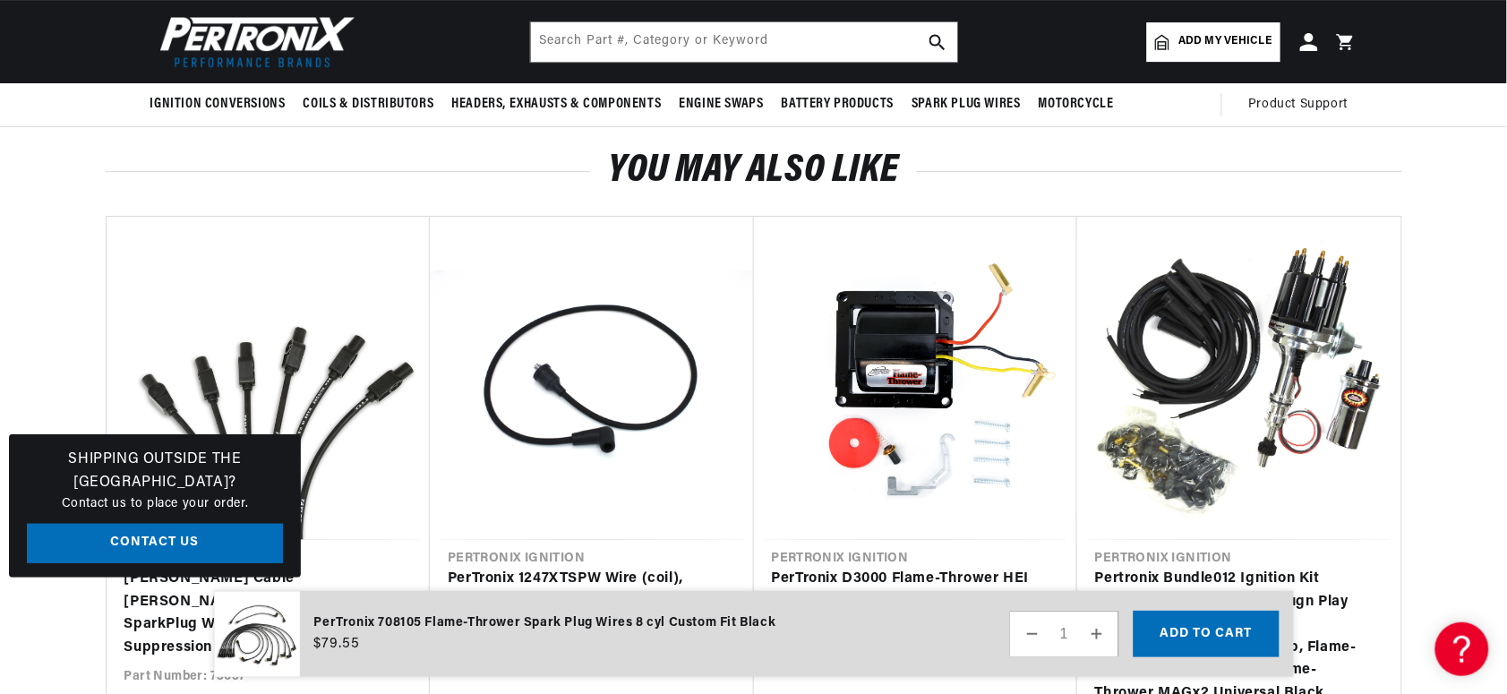
click at [1504, 167] on section "You may also like Vendor Taylor Cable Taylor Cable Spiro-Pro Universal 8mm Spar…" at bounding box center [753, 468] width 1507 height 707
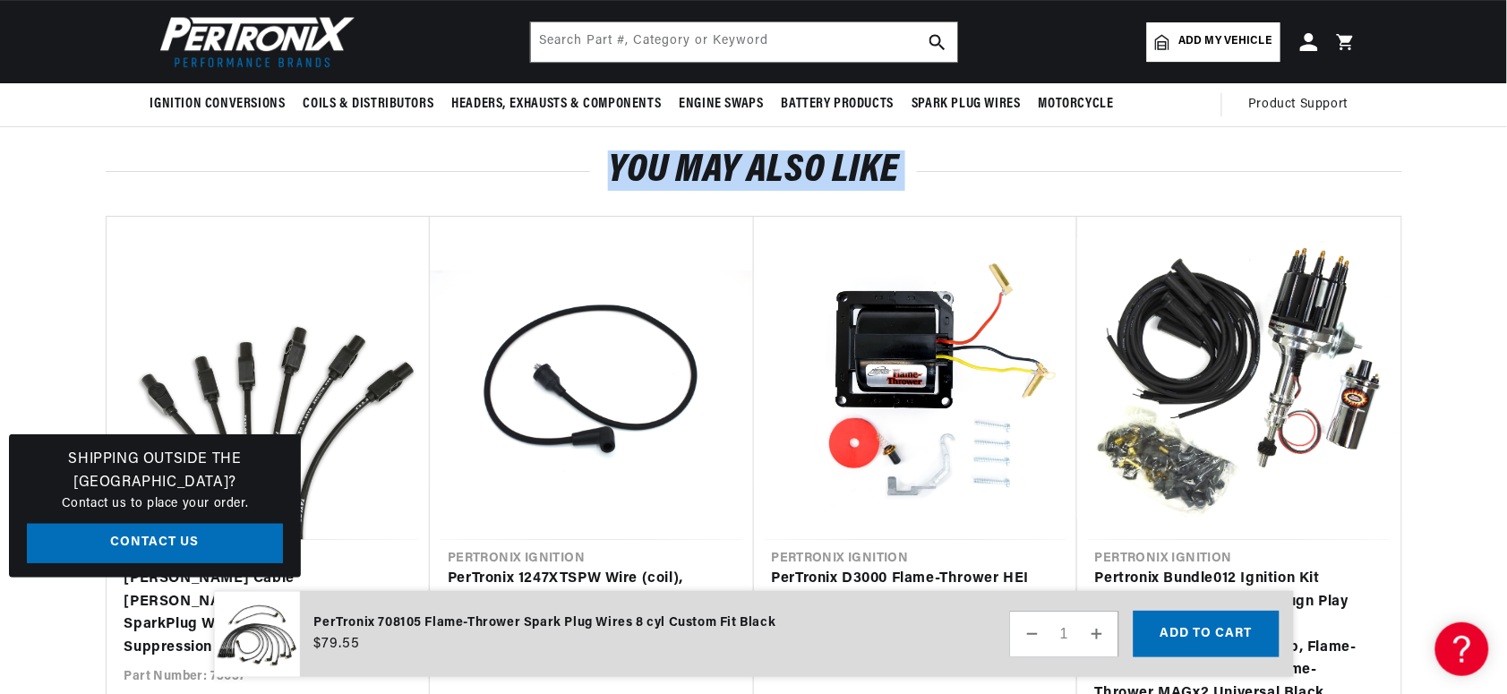
click at [1504, 167] on section "You may also like Vendor Taylor Cable Taylor Cable Spiro-Pro Universal 8mm Spar…" at bounding box center [753, 468] width 1507 height 707
click at [1503, 167] on section "You may also like Vendor Taylor Cable Taylor Cable Spiro-Pro Universal 8mm Spar…" at bounding box center [753, 468] width 1507 height 707
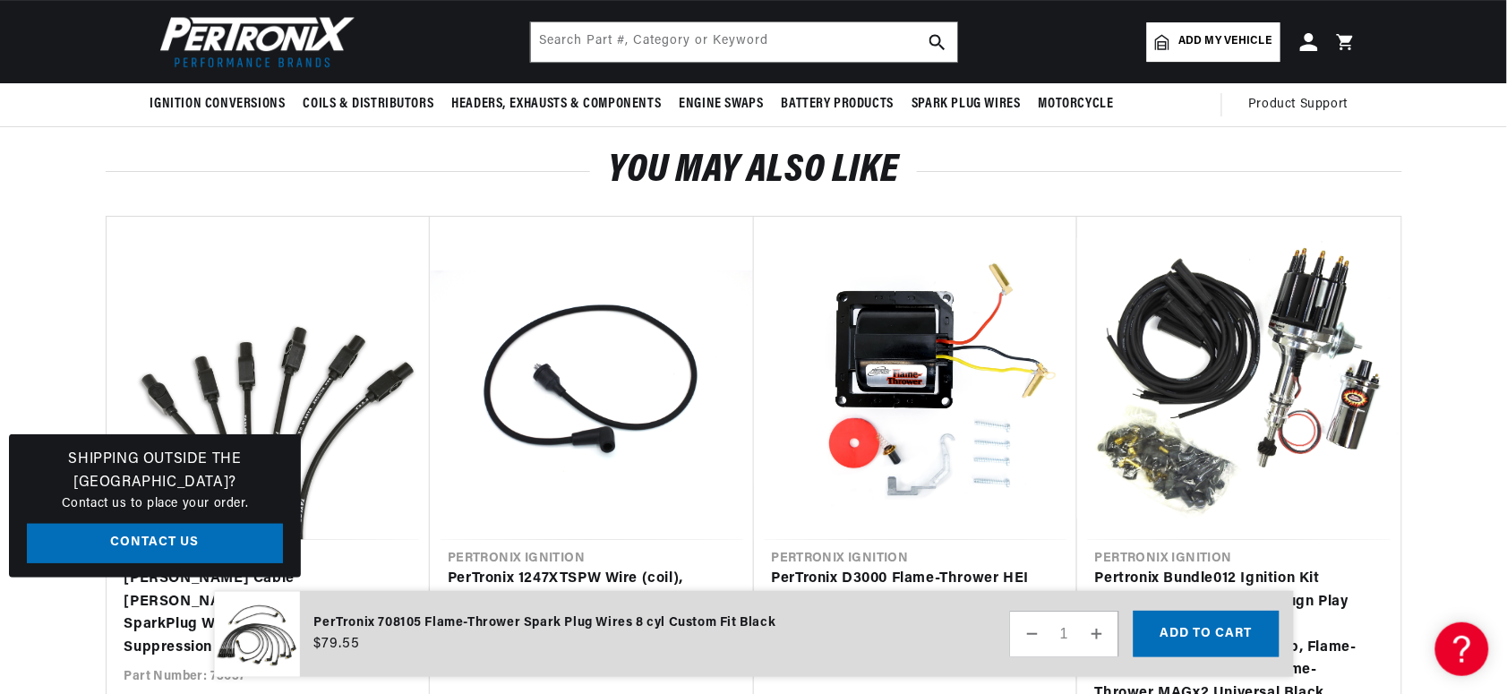
click at [1506, 110] on div "Ignition Conversions Shop by Feature Ignitor© The Original Ignitor© Ignitor© II…" at bounding box center [753, 104] width 1507 height 43
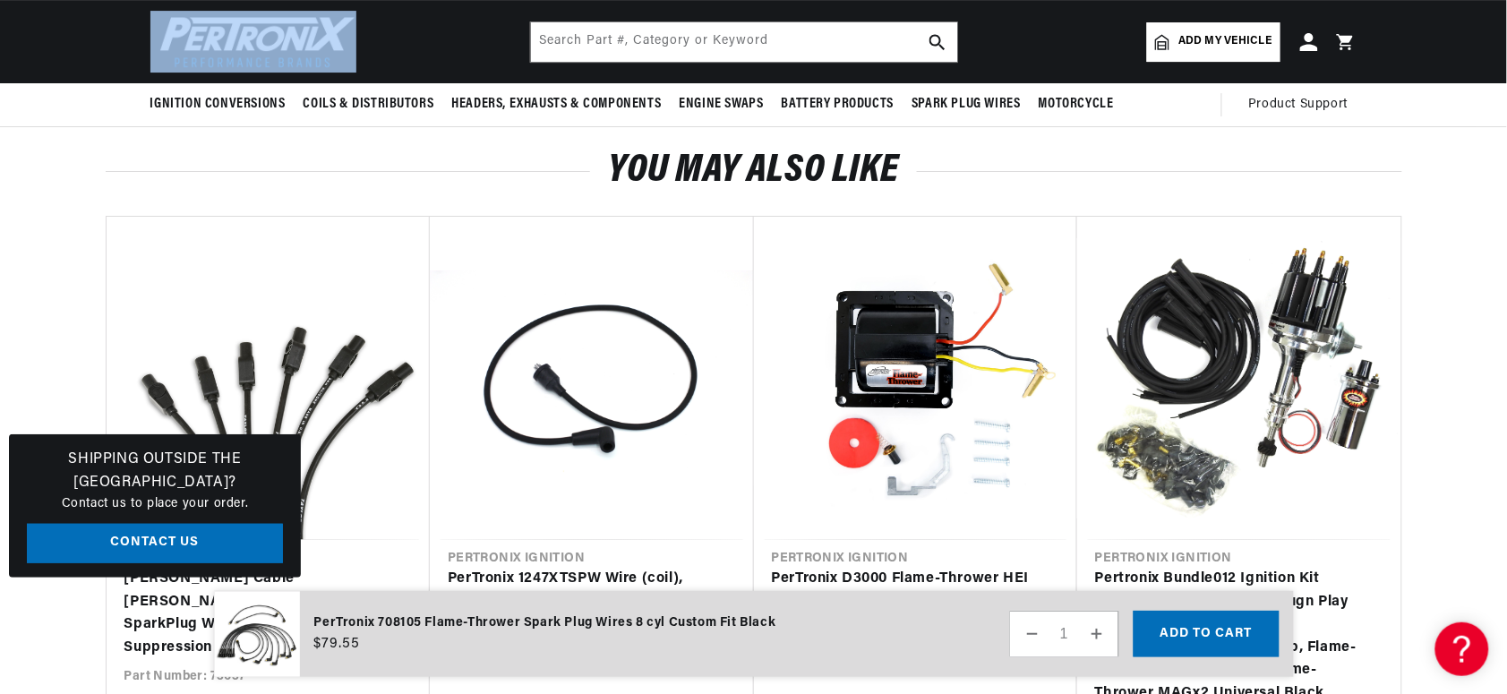
click at [1506, 112] on div "Ignition Conversions Shop by Feature Ignitor© The Original Ignitor© Ignitor© II…" at bounding box center [753, 104] width 1507 height 43
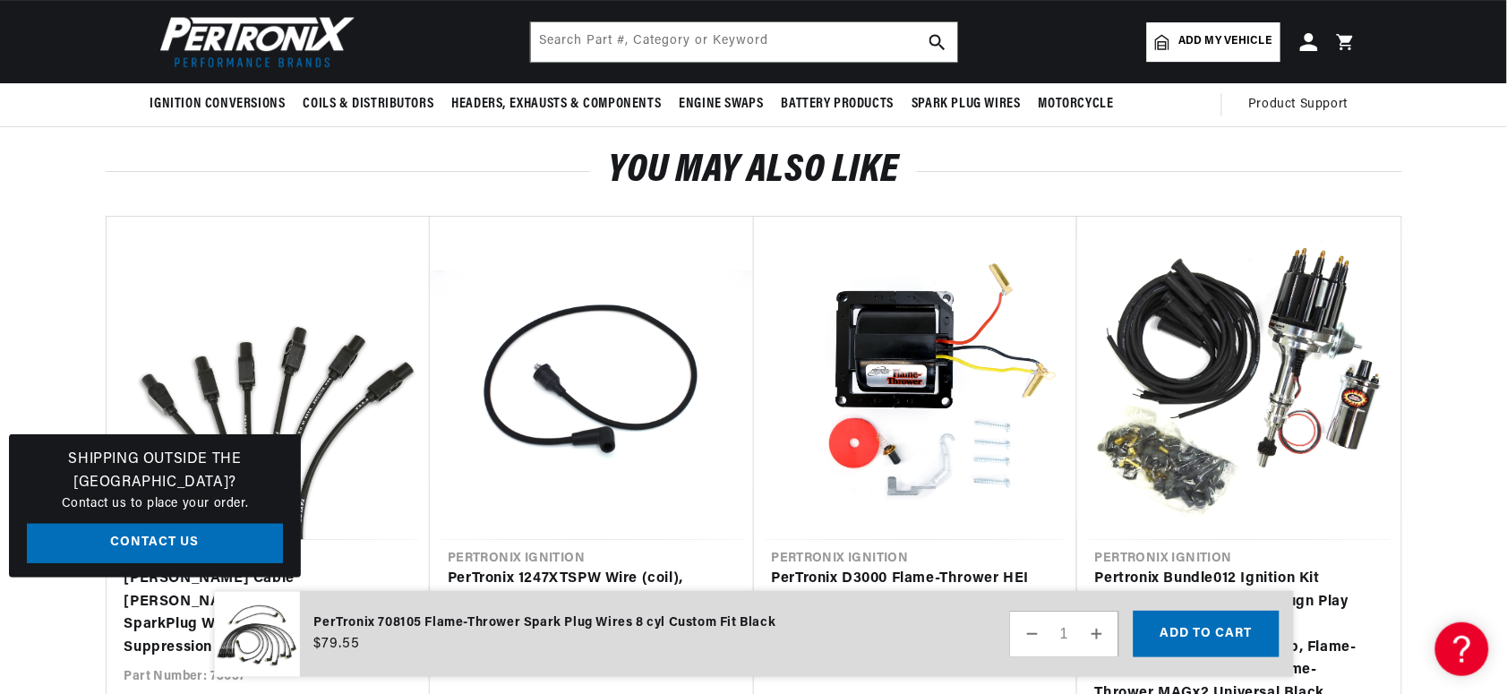
click at [1457, 417] on section "You may also like Vendor Taylor Cable Taylor Cable Spiro-Pro Universal 8mm Spar…" at bounding box center [753, 468] width 1507 height 707
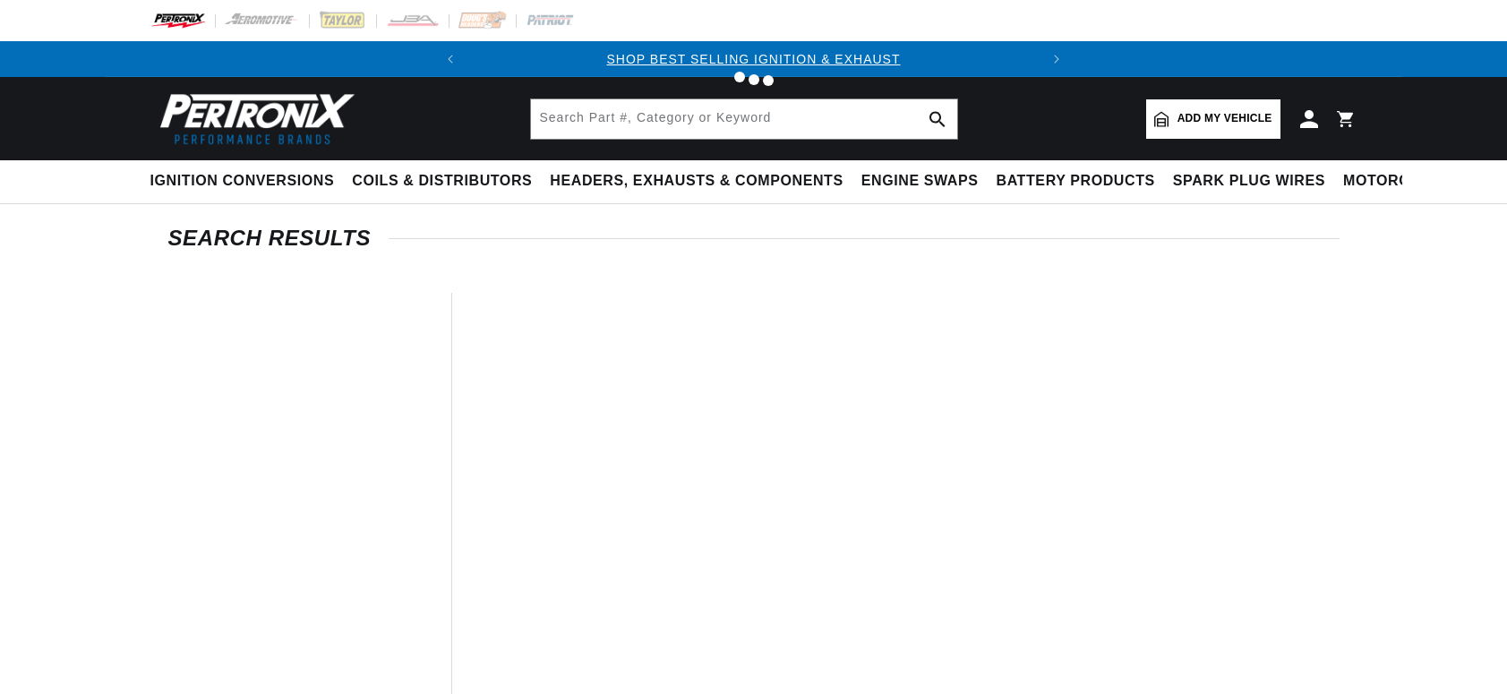
scroll to position [217, 0]
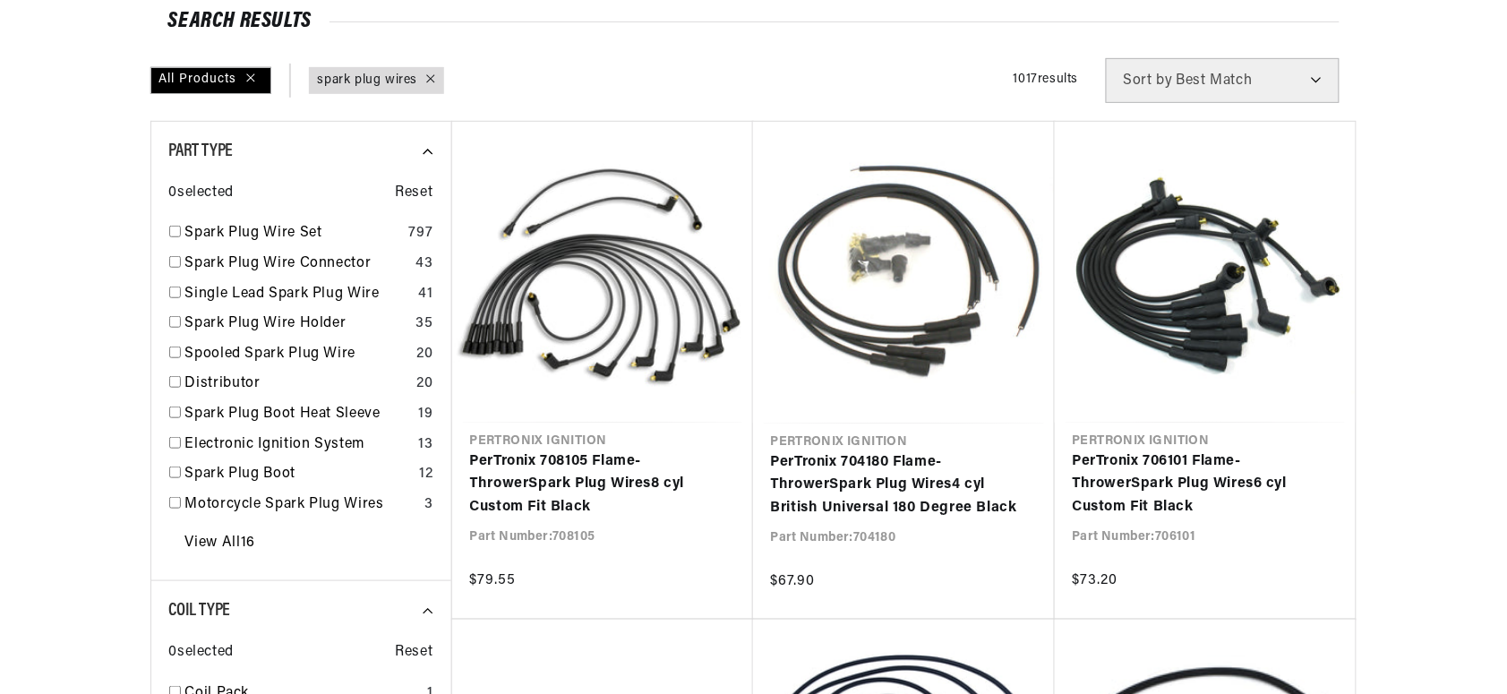
type input "spark plug wires"
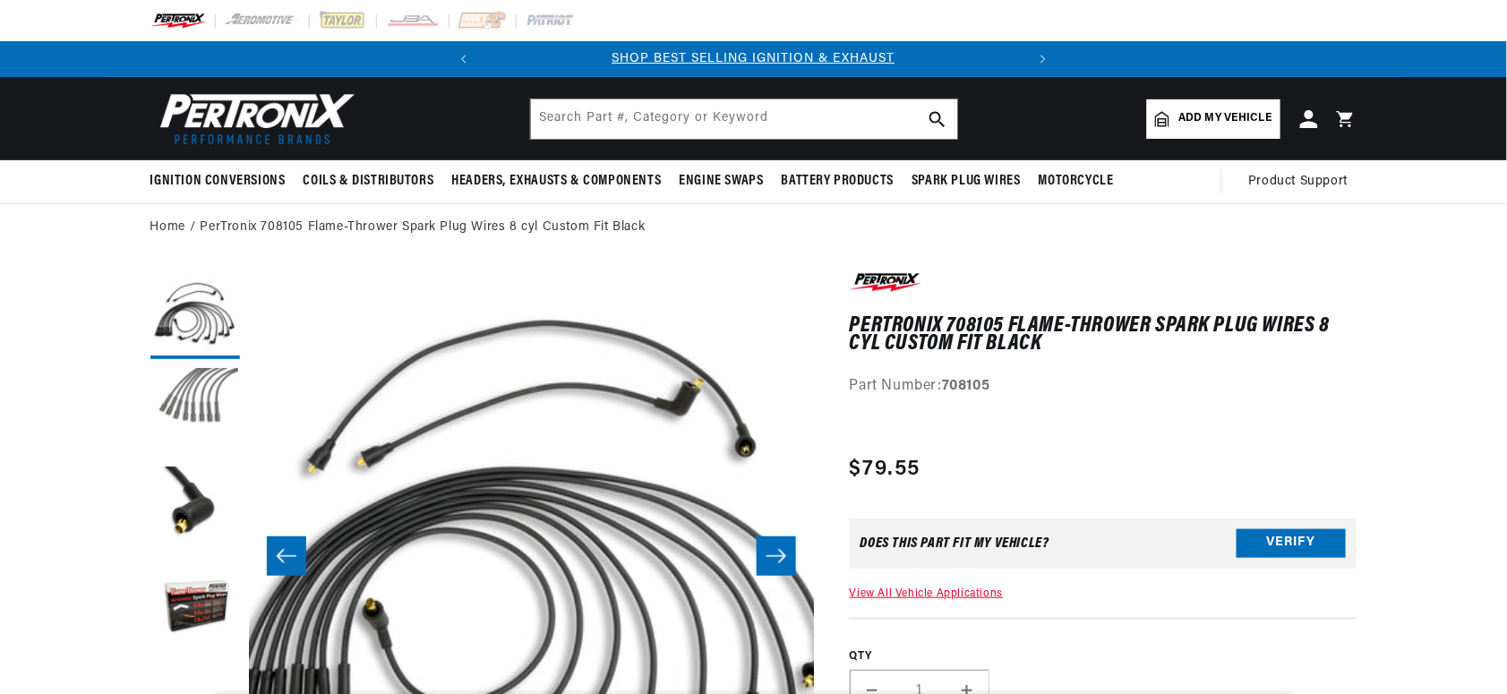
click at [206, 394] on button "Load image 2 in gallery view" at bounding box center [195, 413] width 90 height 90
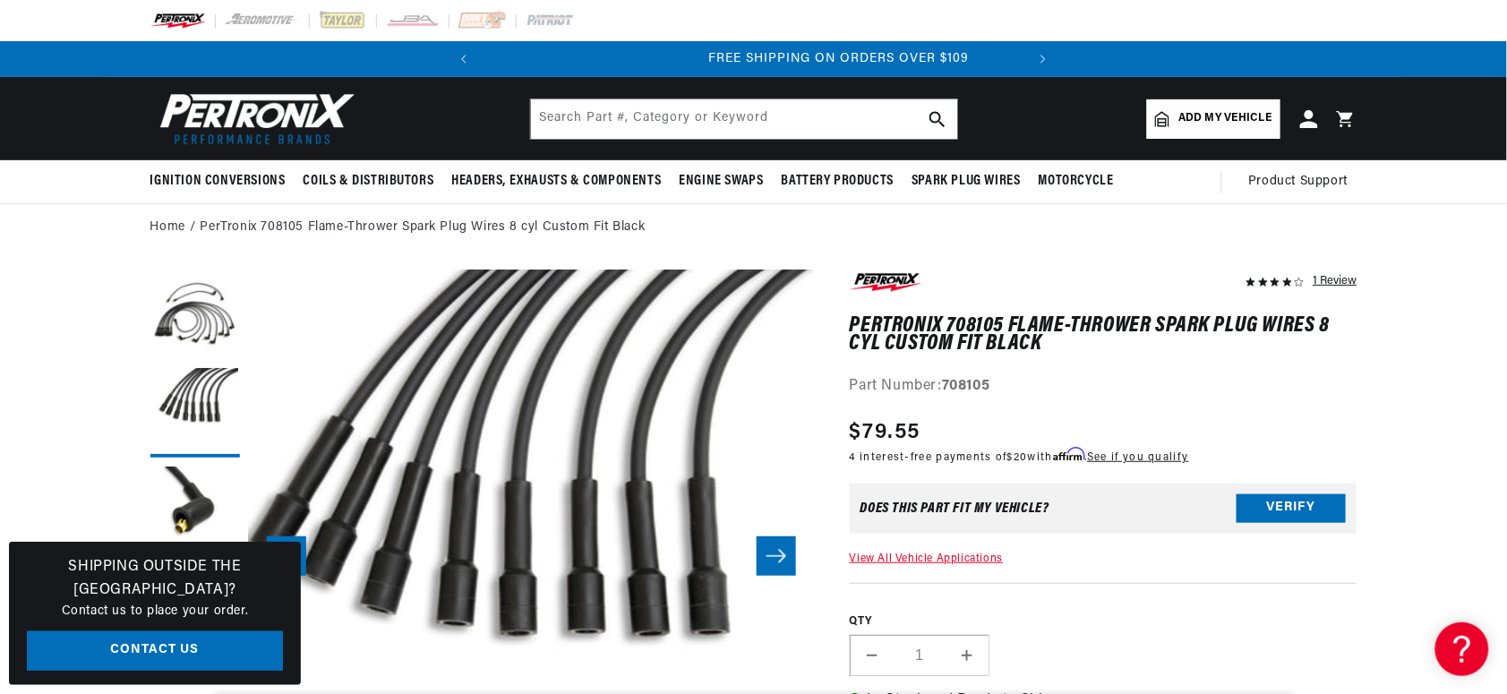
scroll to position [0, 543]
click at [288, 549] on icon "Slide left" at bounding box center [286, 556] width 21 height 18
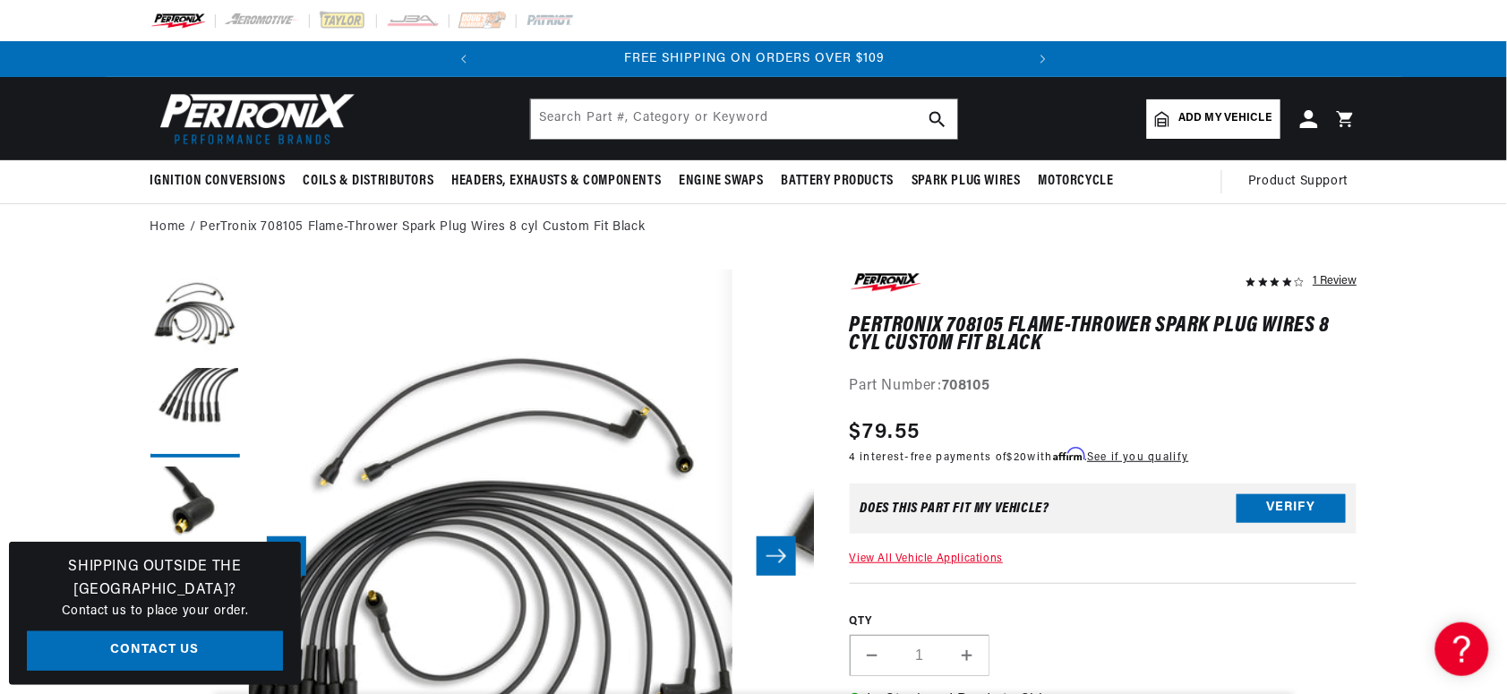
scroll to position [0, 0]
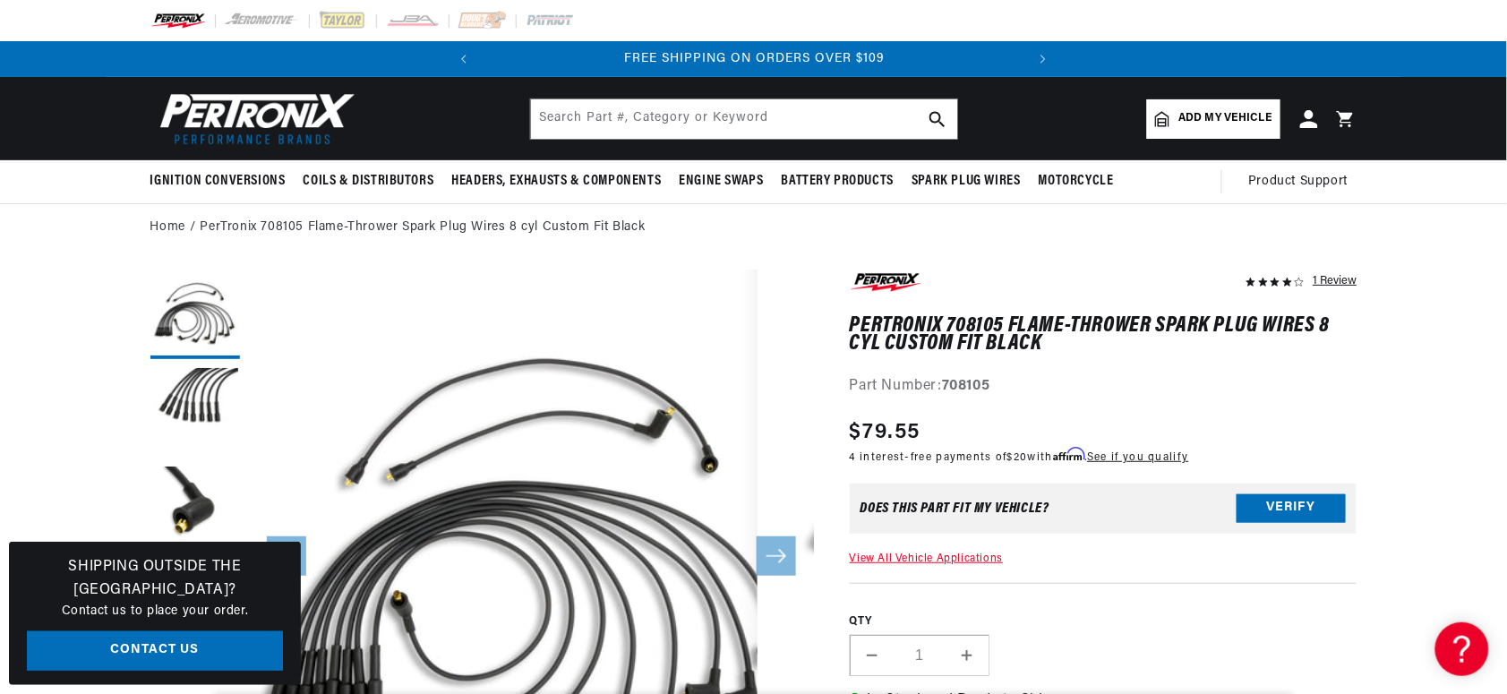
click at [776, 552] on icon "Slide right" at bounding box center [776, 556] width 21 height 18
click at [284, 551] on icon "Slide left" at bounding box center [286, 556] width 21 height 18
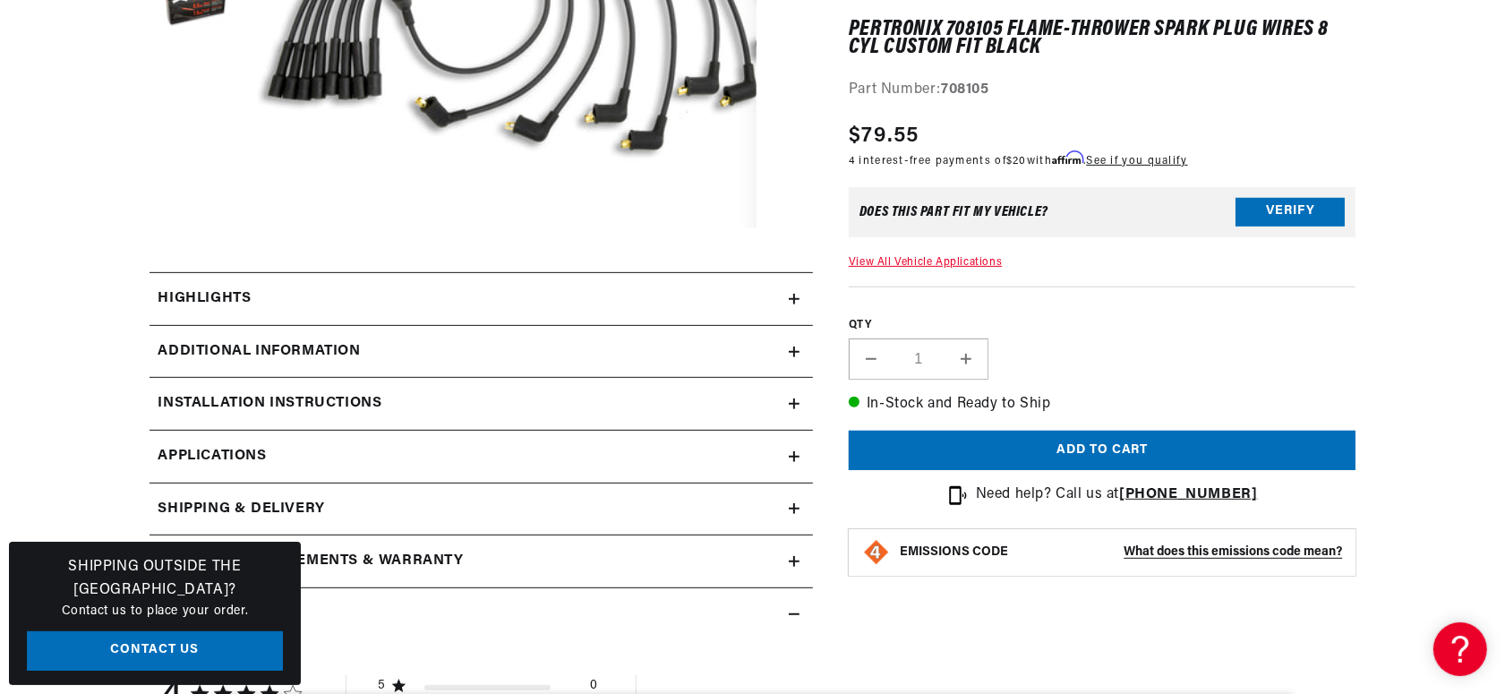
scroll to position [0, 543]
click at [793, 452] on icon at bounding box center [794, 456] width 11 height 11
